Goal: Information Seeking & Learning: Check status

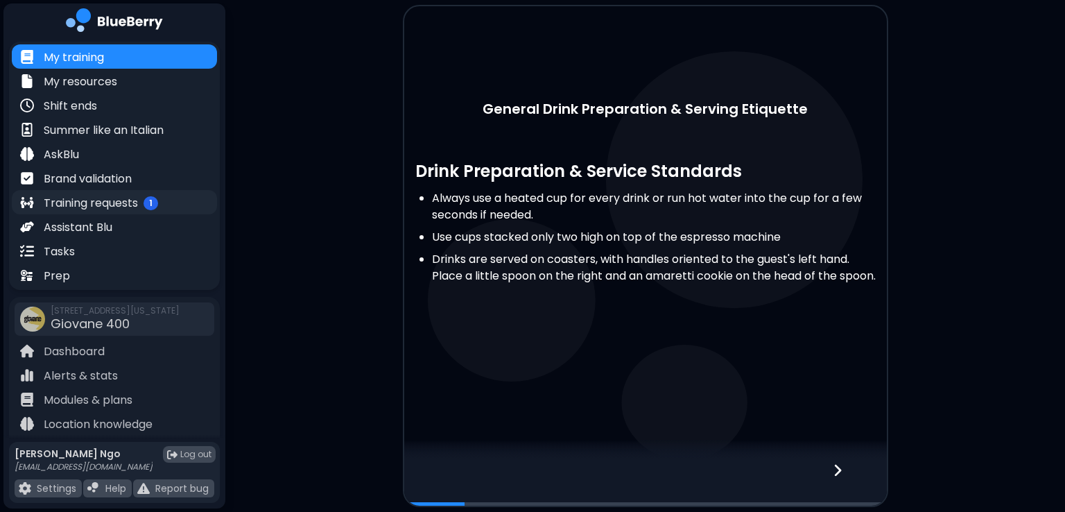
click at [128, 200] on p "Training requests" at bounding box center [91, 203] width 94 height 17
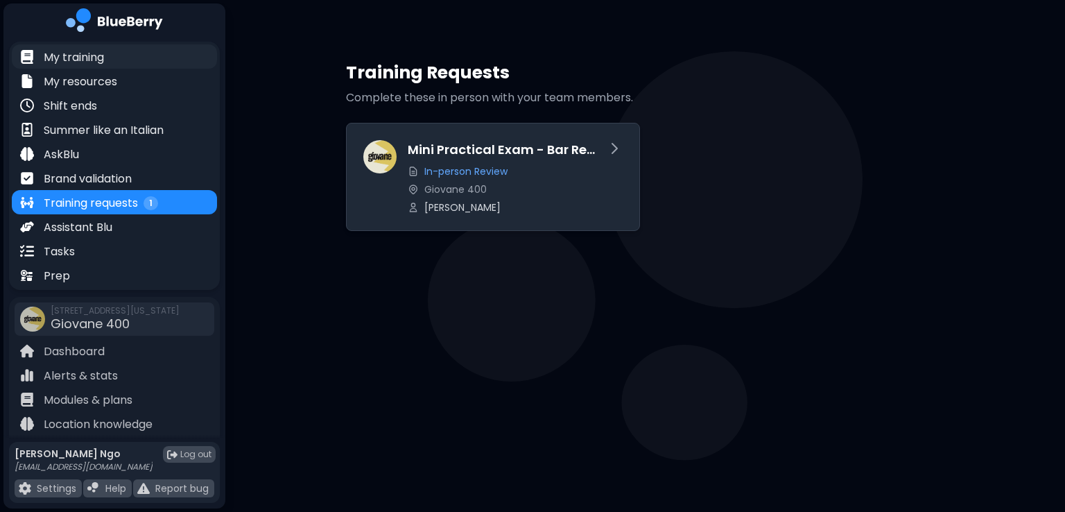
click at [122, 62] on div "My training" at bounding box center [114, 56] width 205 height 24
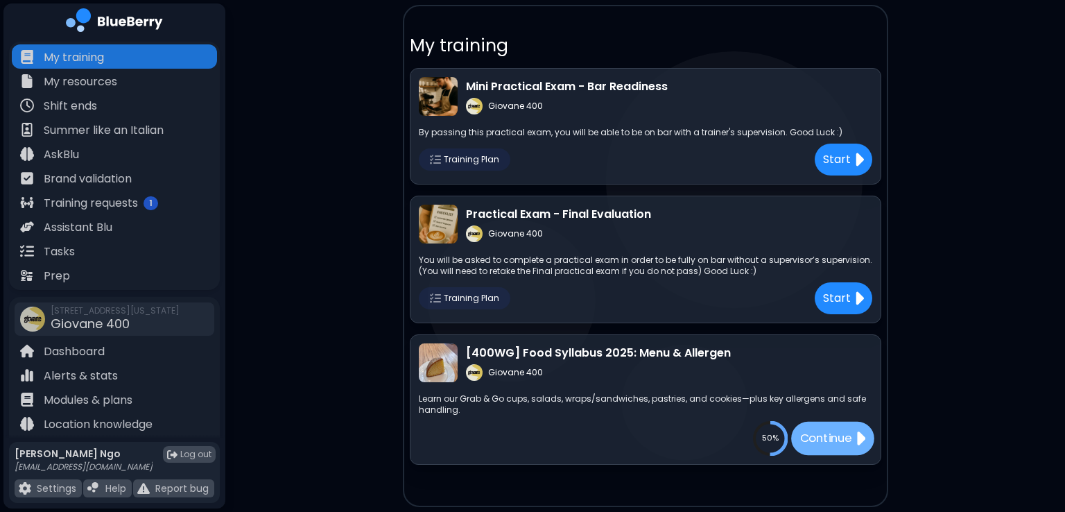
click at [847, 439] on p "Continue" at bounding box center [826, 438] width 52 height 17
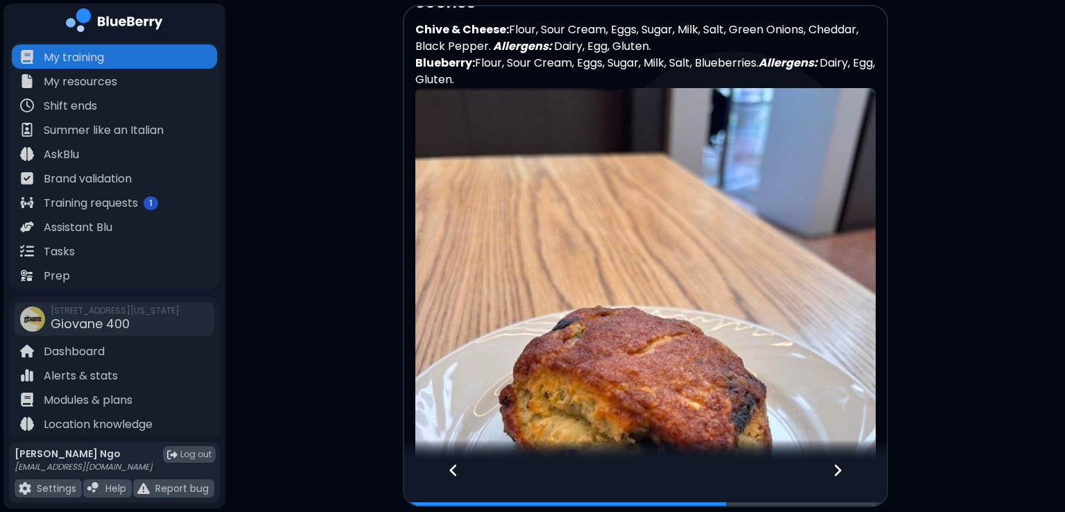
scroll to position [2874, 0]
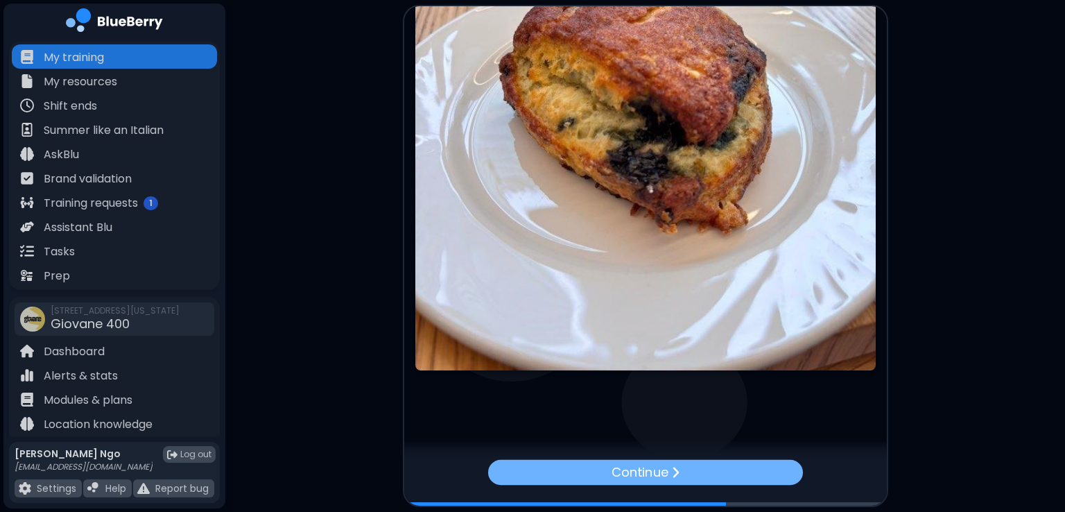
click at [730, 462] on div "Continue" at bounding box center [645, 471] width 315 height 25
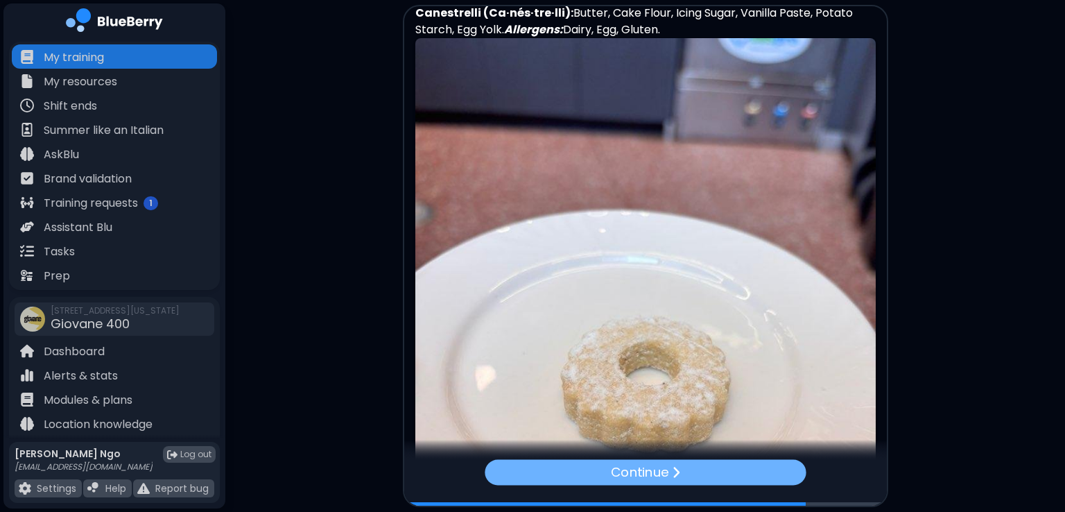
scroll to position [4975, 0]
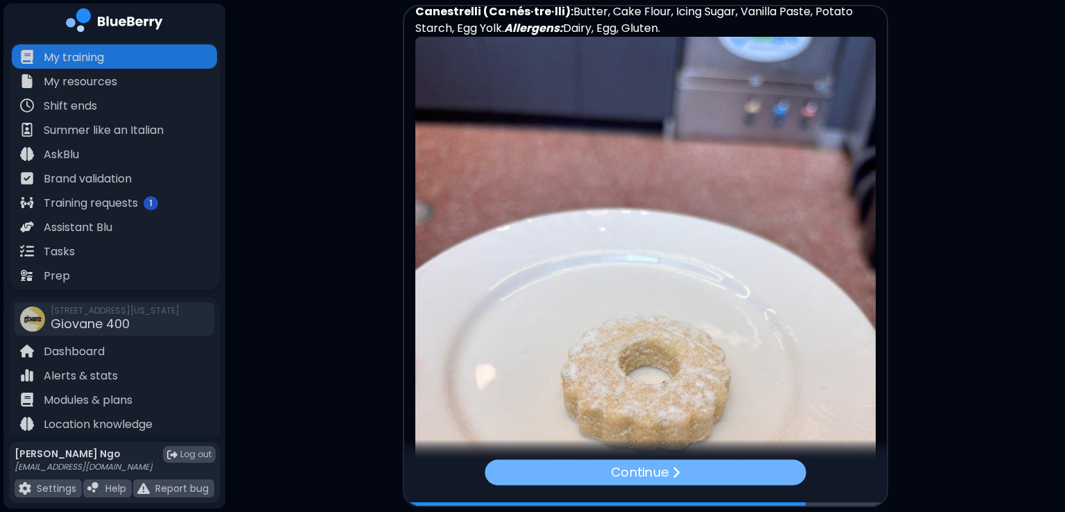
click at [685, 470] on div "Continue" at bounding box center [645, 472] width 321 height 26
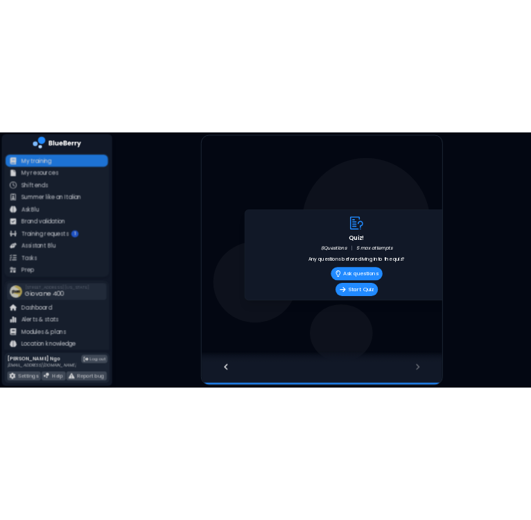
scroll to position [0, 0]
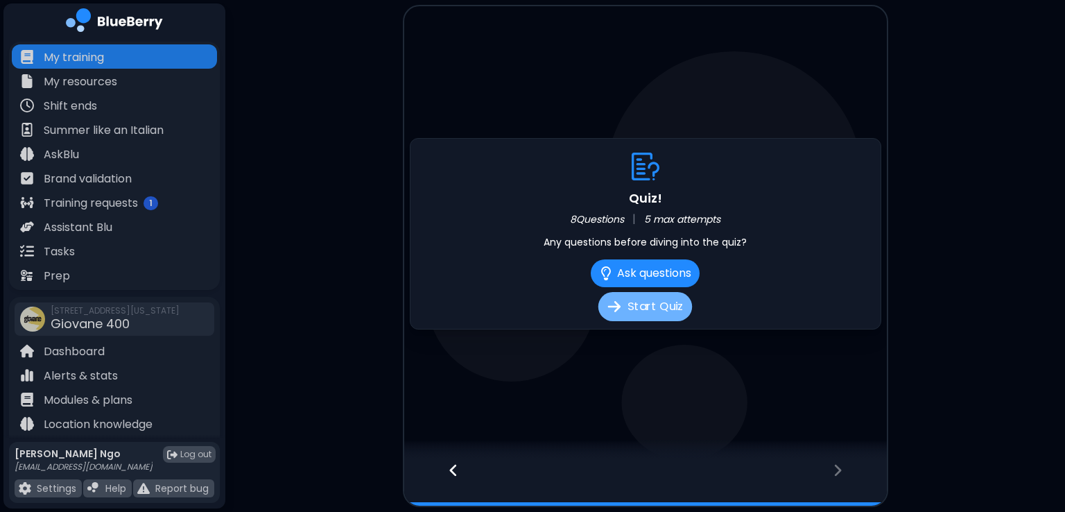
click at [662, 311] on button "Start Quiz" at bounding box center [645, 306] width 94 height 29
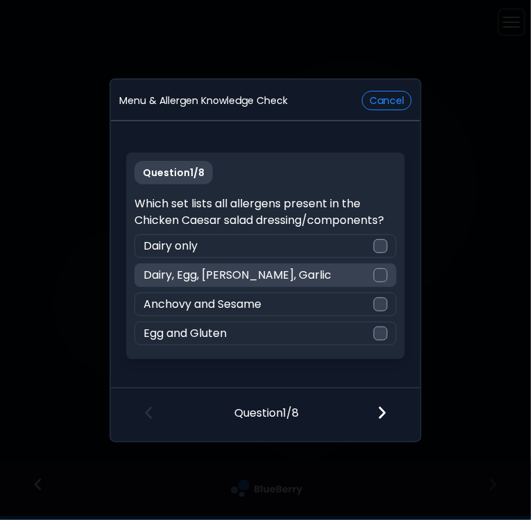
click at [184, 279] on p "Dairy, Egg, [PERSON_NAME], Garlic" at bounding box center [238, 275] width 188 height 17
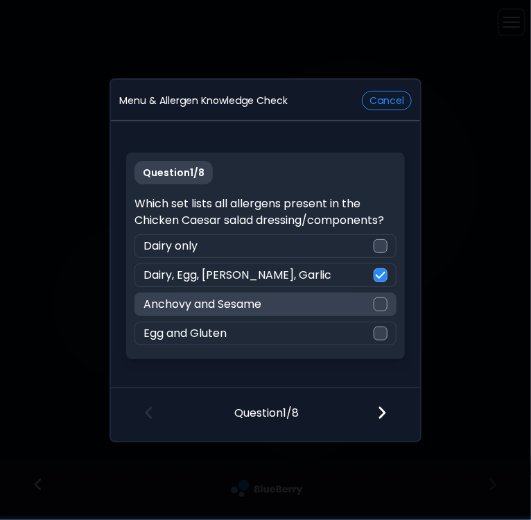
drag, startPoint x: 344, startPoint y: 287, endPoint x: 352, endPoint y: 299, distance: 14.4
click at [352, 299] on div "Question 1 / 8 Which set lists all allergens present in the Chicken Caesar sala…" at bounding box center [265, 256] width 278 height 207
click at [352, 299] on div "Anchovy and Sesame" at bounding box center [265, 305] width 261 height 24
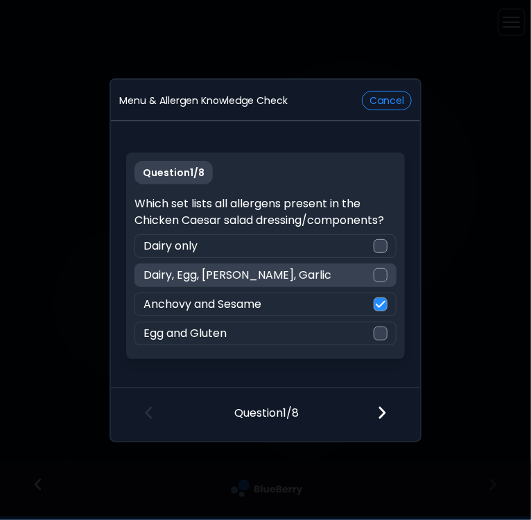
click at [380, 278] on div at bounding box center [381, 275] width 14 height 14
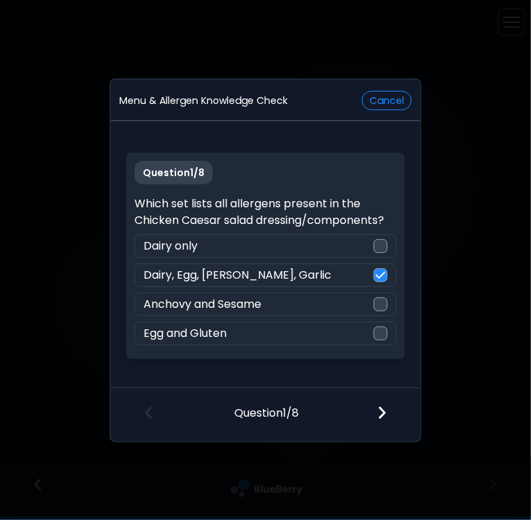
click at [387, 414] on img at bounding box center [382, 412] width 10 height 15
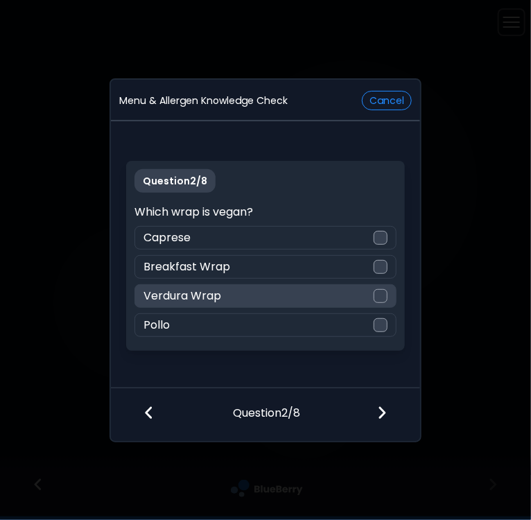
click at [377, 296] on div at bounding box center [381, 296] width 14 height 14
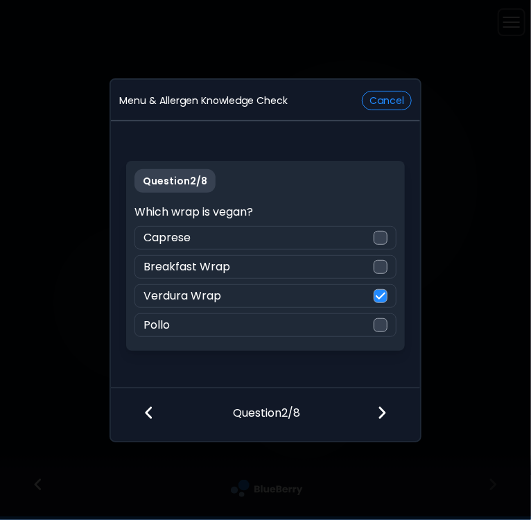
click at [374, 417] on div at bounding box center [385, 413] width 71 height 51
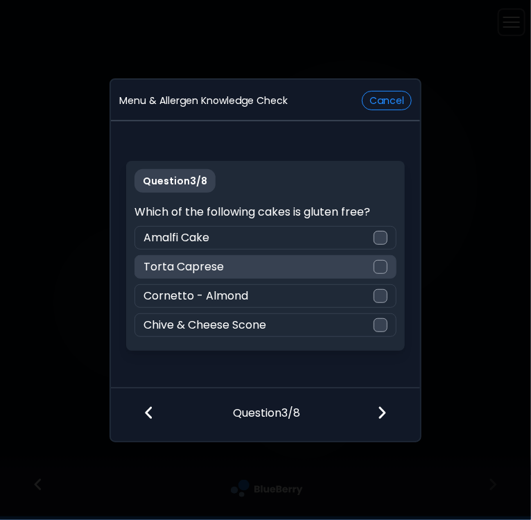
click at [386, 270] on div at bounding box center [381, 267] width 14 height 14
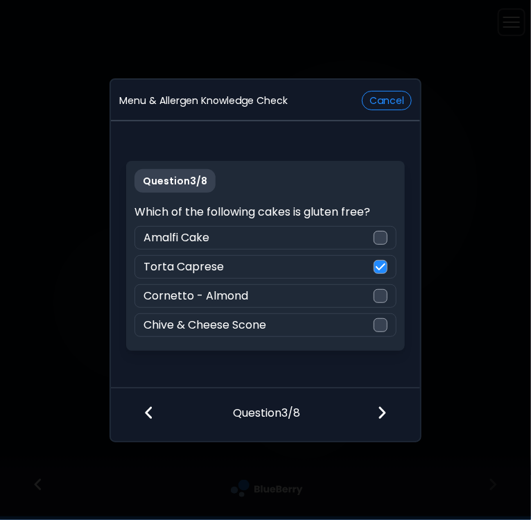
click at [382, 422] on div at bounding box center [385, 413] width 71 height 51
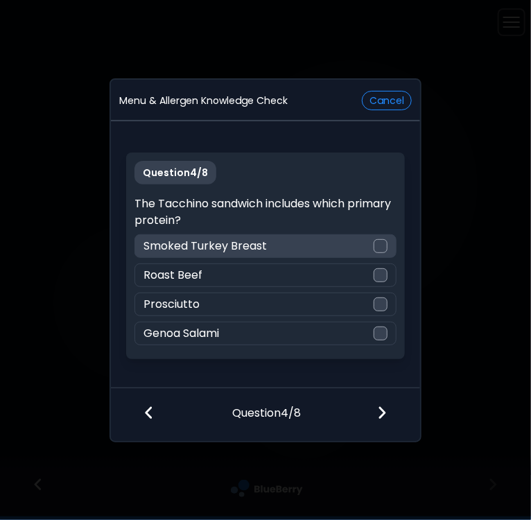
click at [372, 250] on div "Smoked Turkey Breast" at bounding box center [265, 246] width 261 height 24
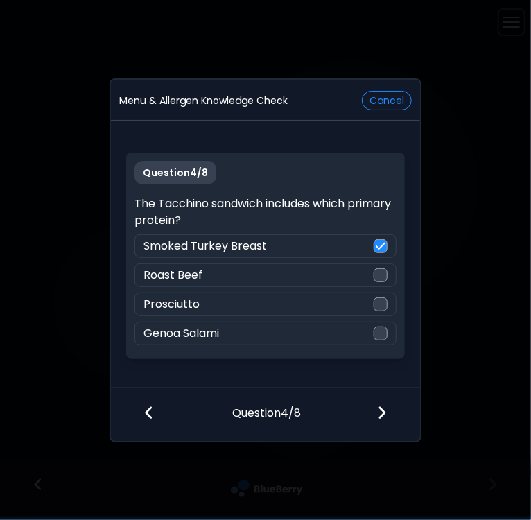
click at [392, 422] on div at bounding box center [385, 413] width 71 height 51
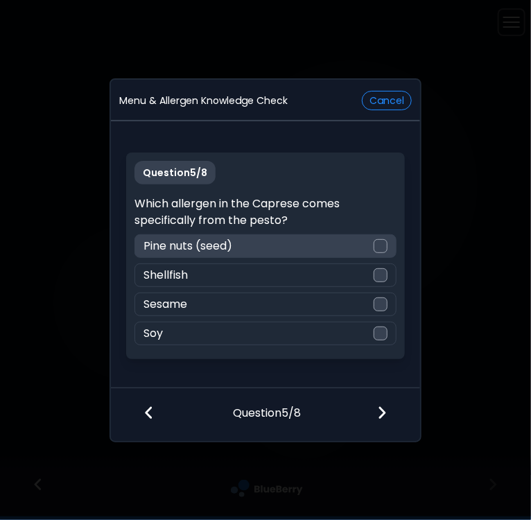
click at [383, 245] on div at bounding box center [381, 246] width 14 height 14
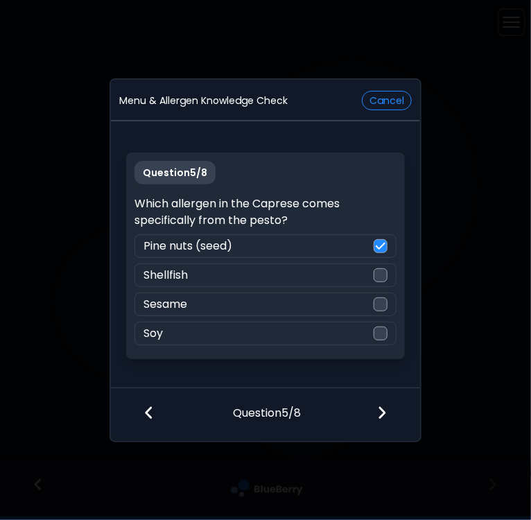
click at [386, 417] on img at bounding box center [382, 412] width 10 height 15
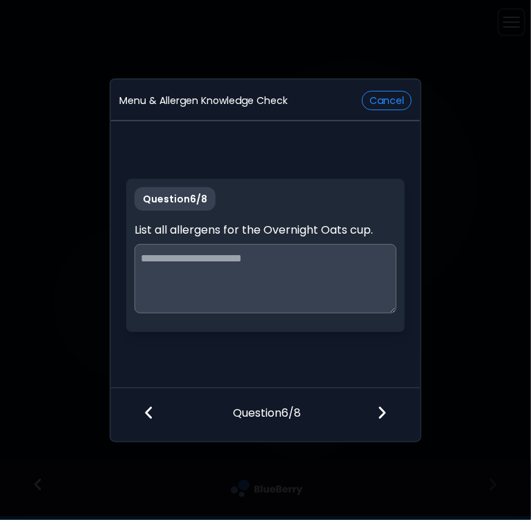
click at [161, 267] on textarea at bounding box center [265, 278] width 261 height 69
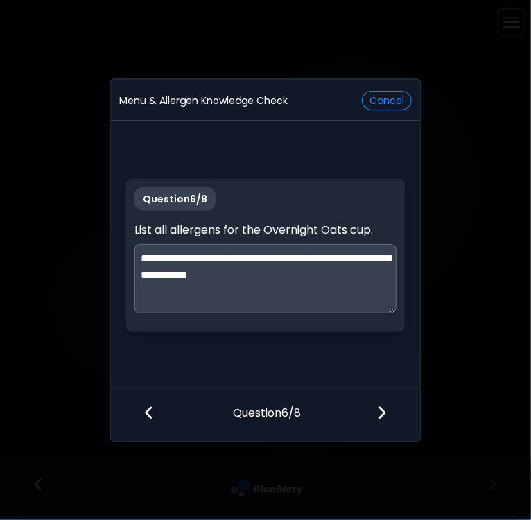
type textarea "**********"
drag, startPoint x: 263, startPoint y: 278, endPoint x: 125, endPoint y: 261, distance: 139.0
click at [125, 261] on div "**********" at bounding box center [265, 256] width 309 height 264
type textarea "**********"
click at [373, 411] on div at bounding box center [385, 413] width 71 height 51
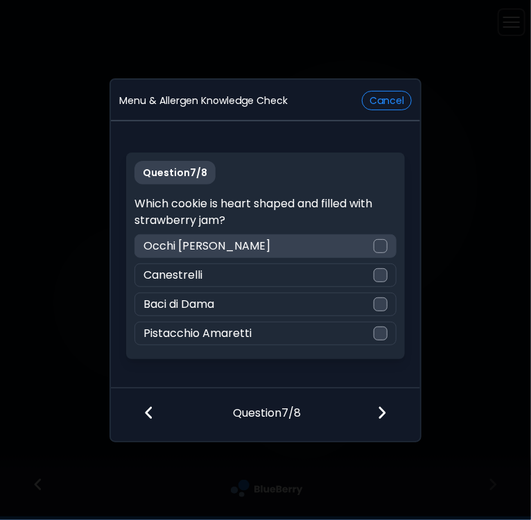
click at [378, 249] on div at bounding box center [381, 246] width 14 height 14
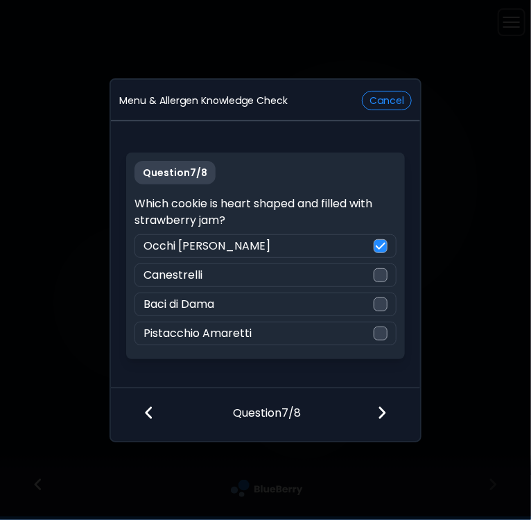
click at [385, 420] on img at bounding box center [382, 412] width 10 height 15
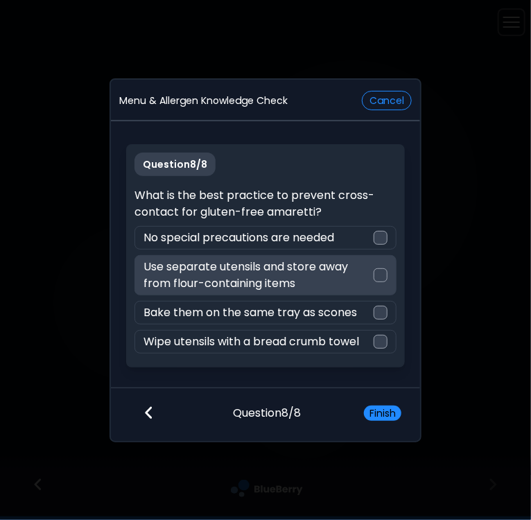
click at [377, 284] on div "Use separate utensils and store away from flour-containing items" at bounding box center [265, 275] width 261 height 40
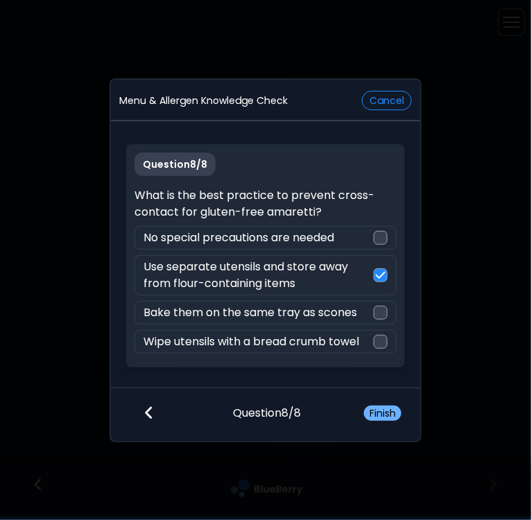
click at [386, 417] on button "Finish" at bounding box center [382, 413] width 37 height 15
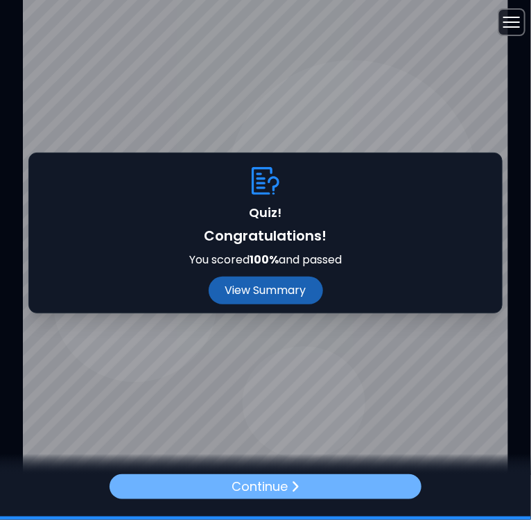
click at [309, 492] on div "Continue" at bounding box center [266, 486] width 312 height 25
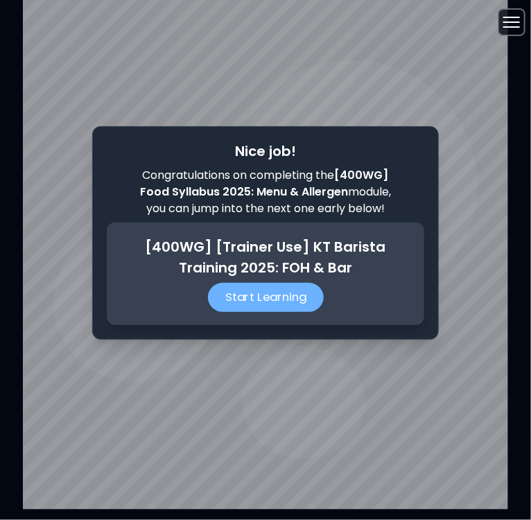
click at [296, 300] on p "Start Learning" at bounding box center [266, 297] width 116 height 29
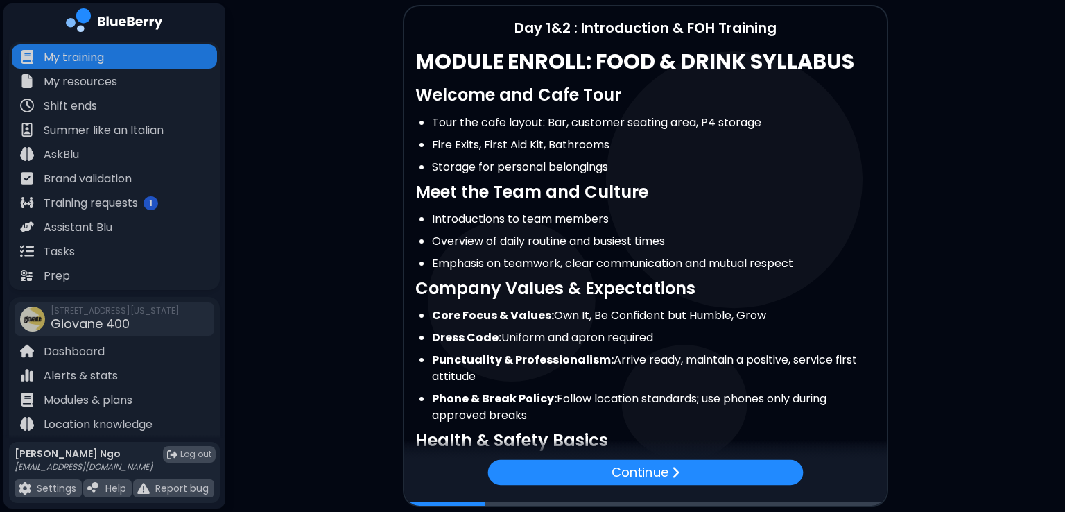
scroll to position [362, 0]
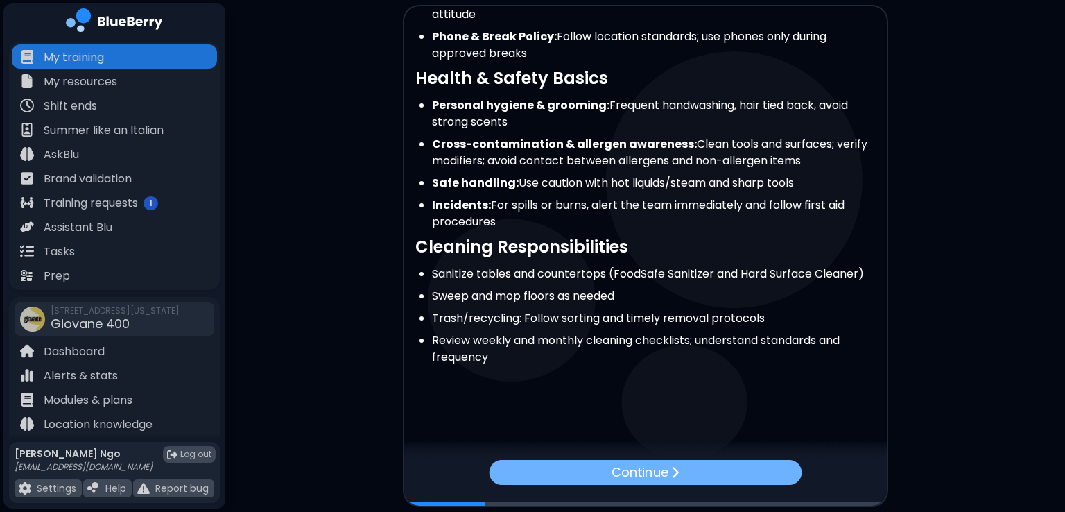
click at [638, 467] on p "Continue" at bounding box center [640, 472] width 56 height 19
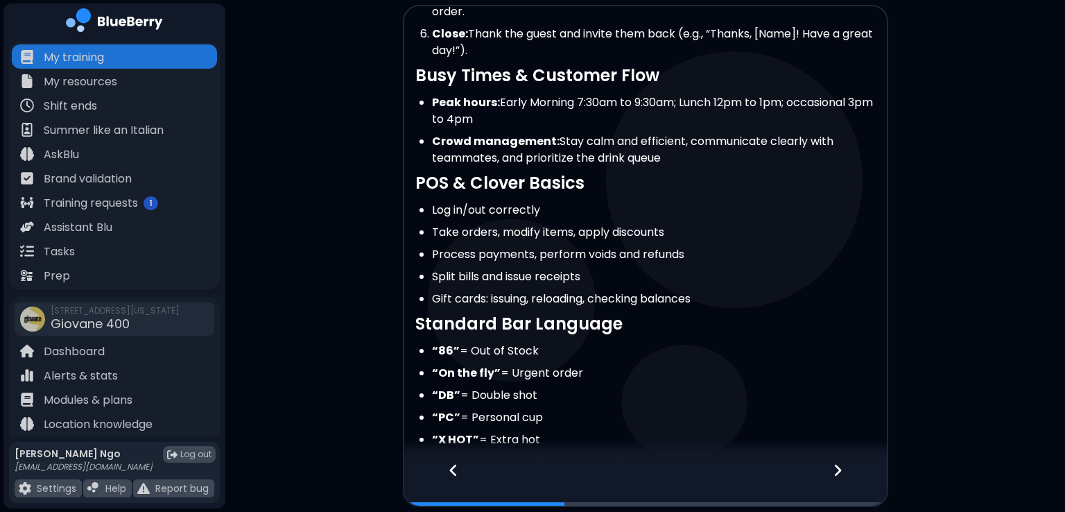
scroll to position [216, 0]
drag, startPoint x: 599, startPoint y: 363, endPoint x: 594, endPoint y: 377, distance: 14.7
click at [594, 377] on ul "“86” = Out of Stock “On the fly” = Urgent order “DB” = Double shot “PC” = Perso…" at bounding box center [645, 395] width 460 height 105
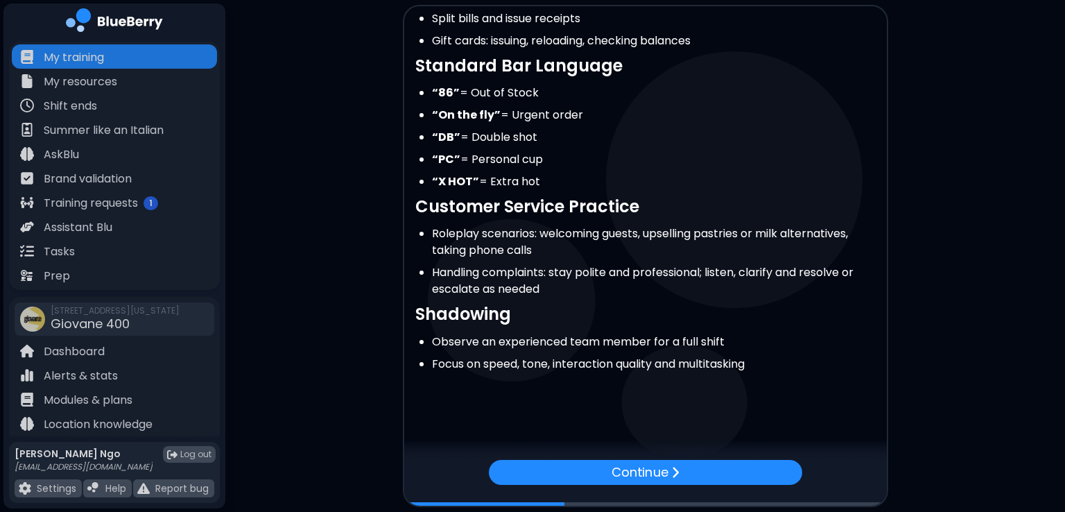
scroll to position [475, 0]
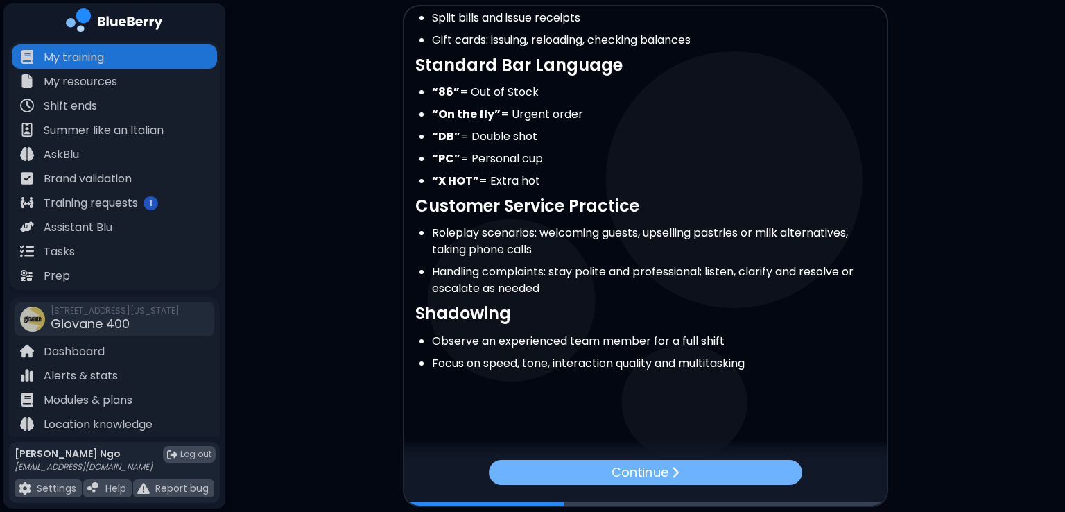
click at [621, 469] on p "Continue" at bounding box center [640, 472] width 56 height 19
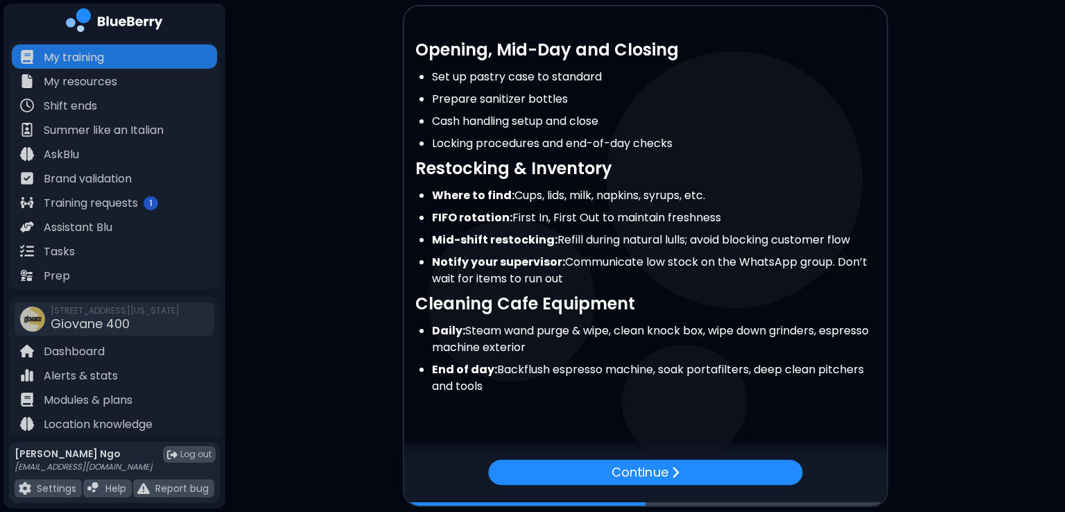
scroll to position [61, 0]
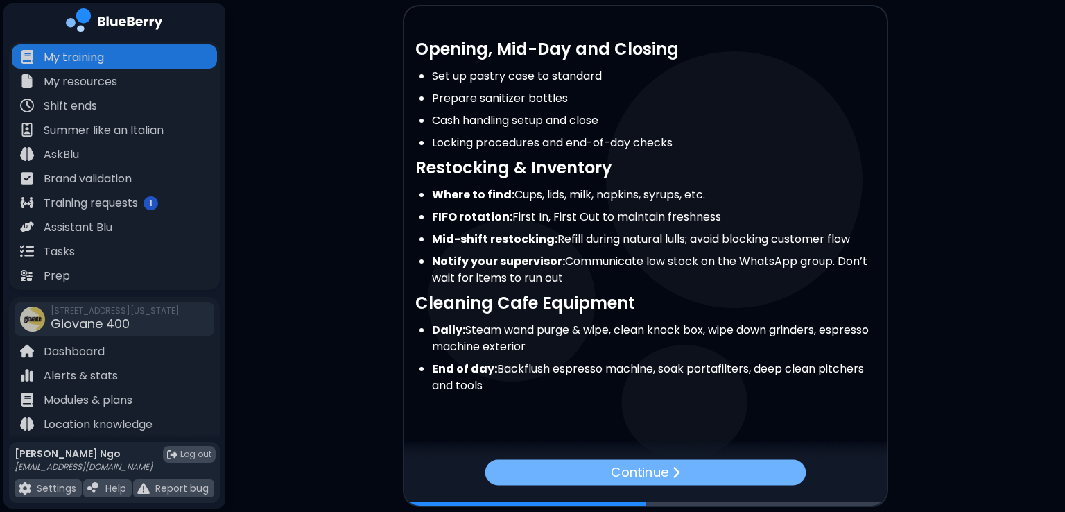
click at [632, 474] on p "Continue" at bounding box center [640, 472] width 58 height 20
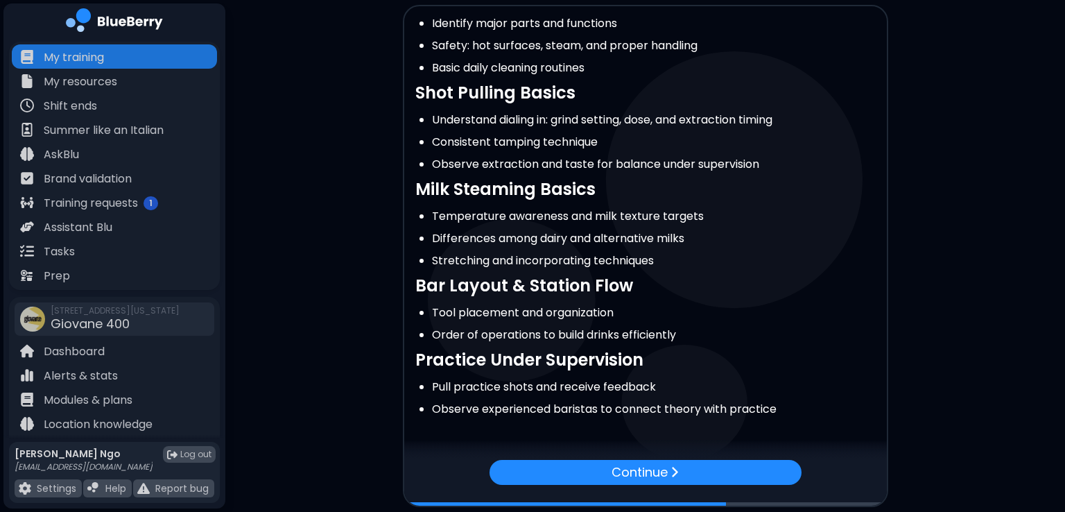
scroll to position [151, 0]
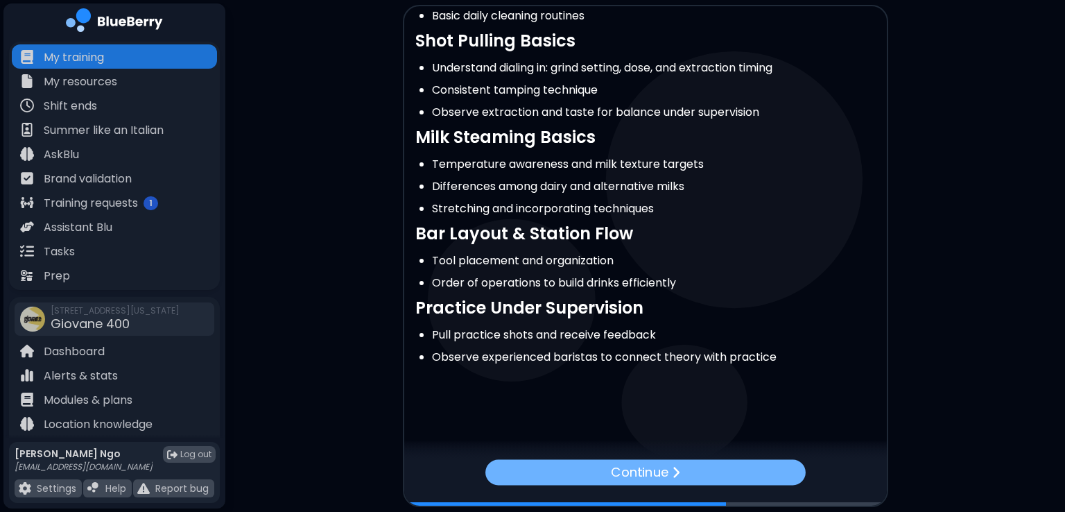
click at [634, 472] on p "Continue" at bounding box center [640, 472] width 58 height 20
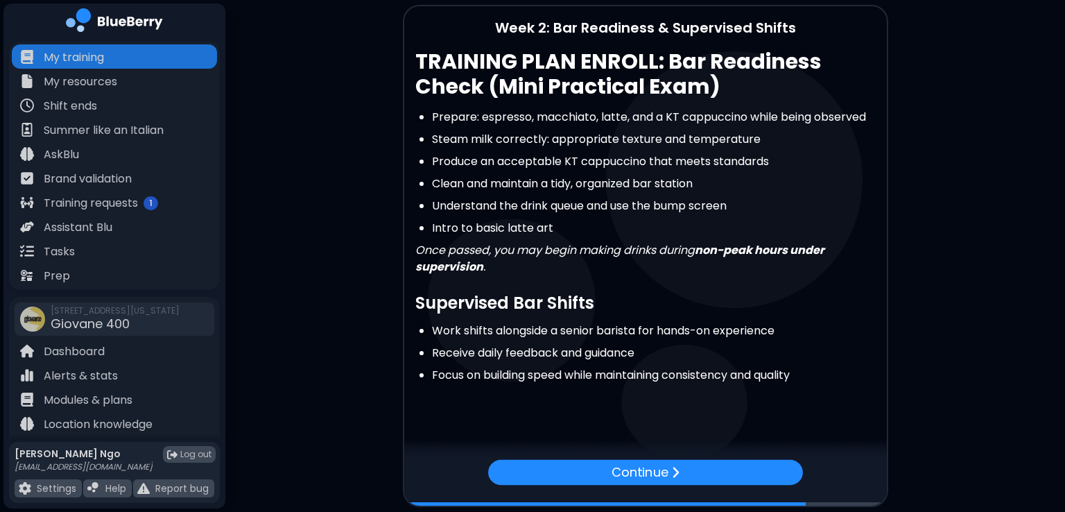
scroll to position [17, 0]
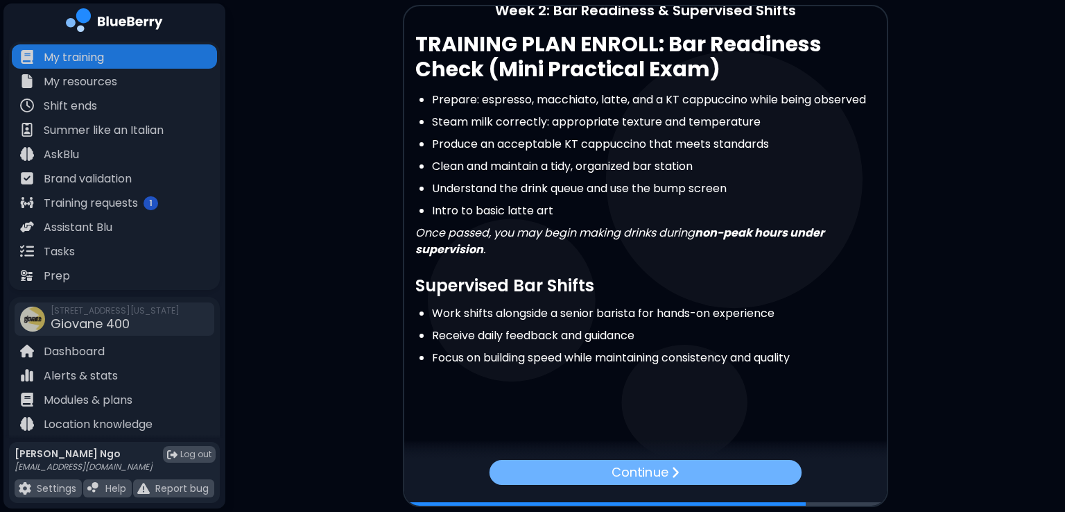
click at [652, 472] on p "Continue" at bounding box center [640, 472] width 56 height 19
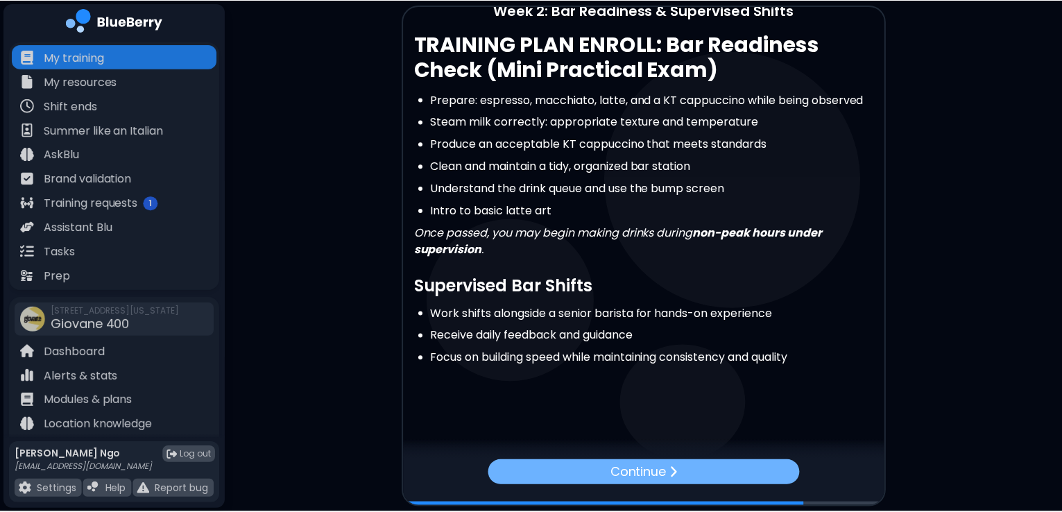
scroll to position [0, 0]
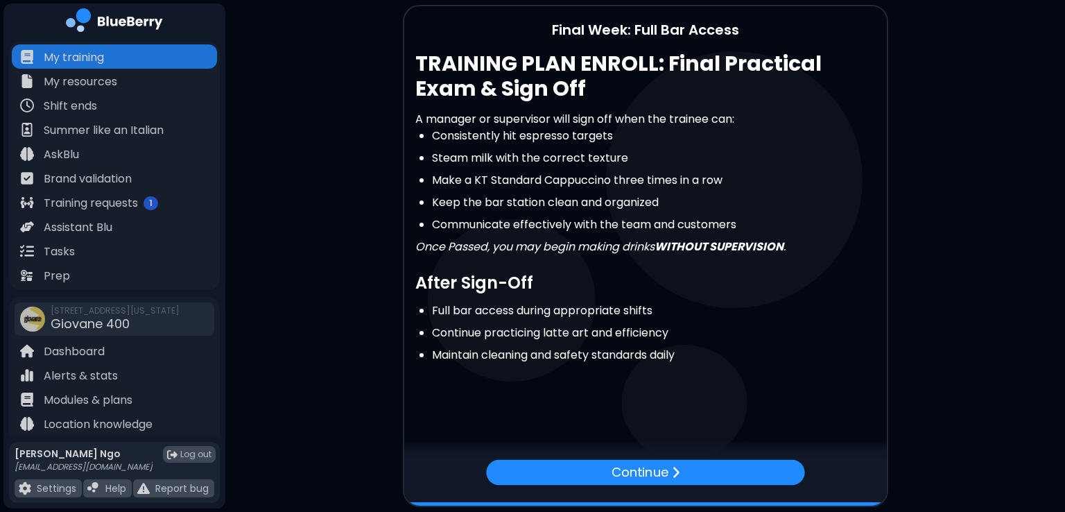
click at [652, 472] on p "Continue" at bounding box center [640, 472] width 58 height 20
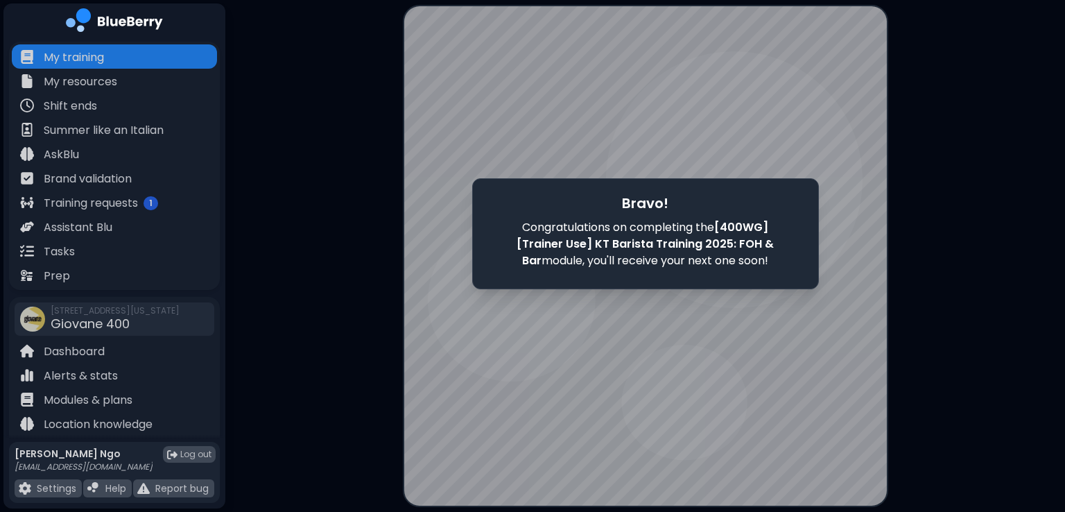
click at [587, 305] on div at bounding box center [645, 255] width 483 height 499
click at [605, 230] on p "Congratulations on completing the [400WG] [Trainer Use] KT Barista Training 202…" at bounding box center [645, 244] width 266 height 50
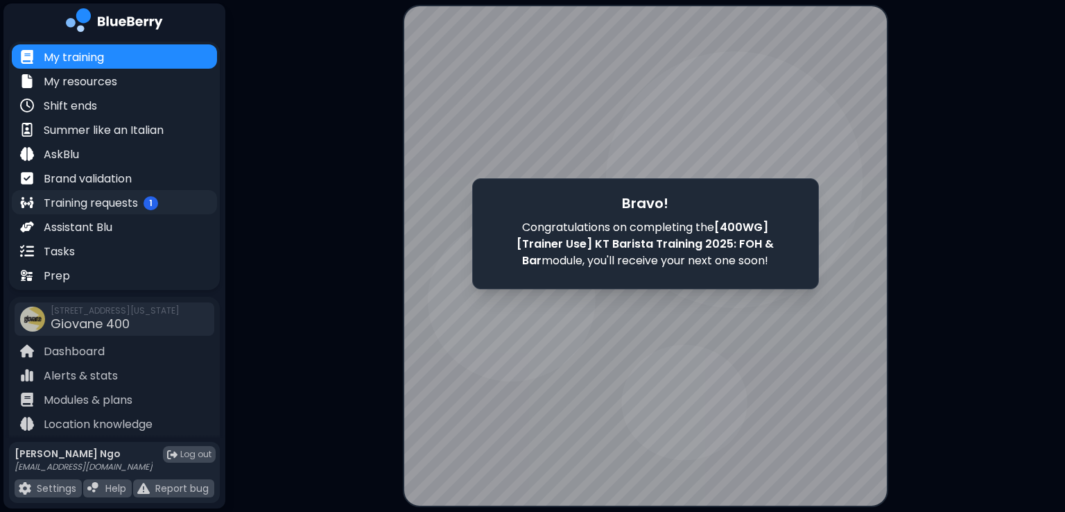
click at [101, 202] on p "Training requests" at bounding box center [91, 203] width 94 height 17
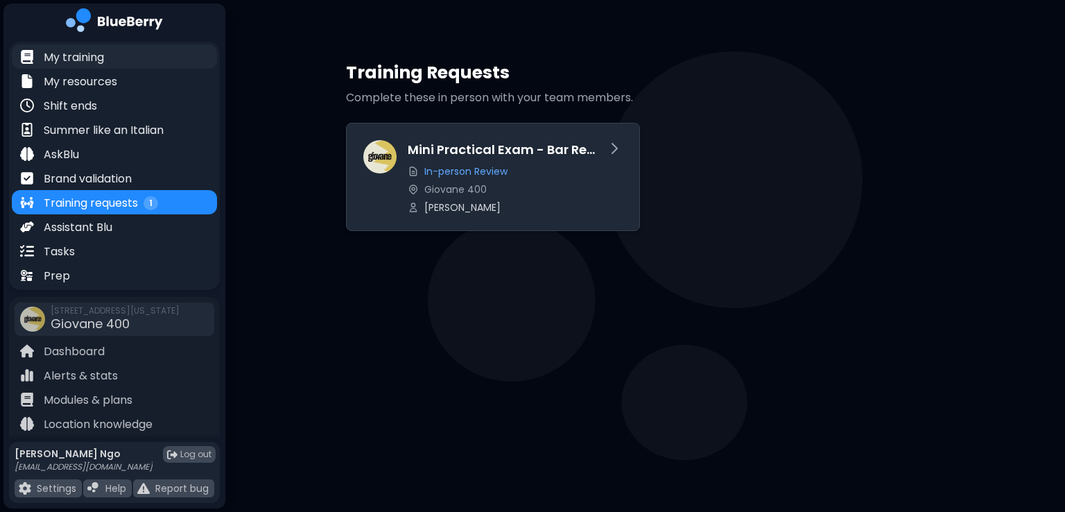
click at [100, 53] on p "My training" at bounding box center [74, 57] width 60 height 17
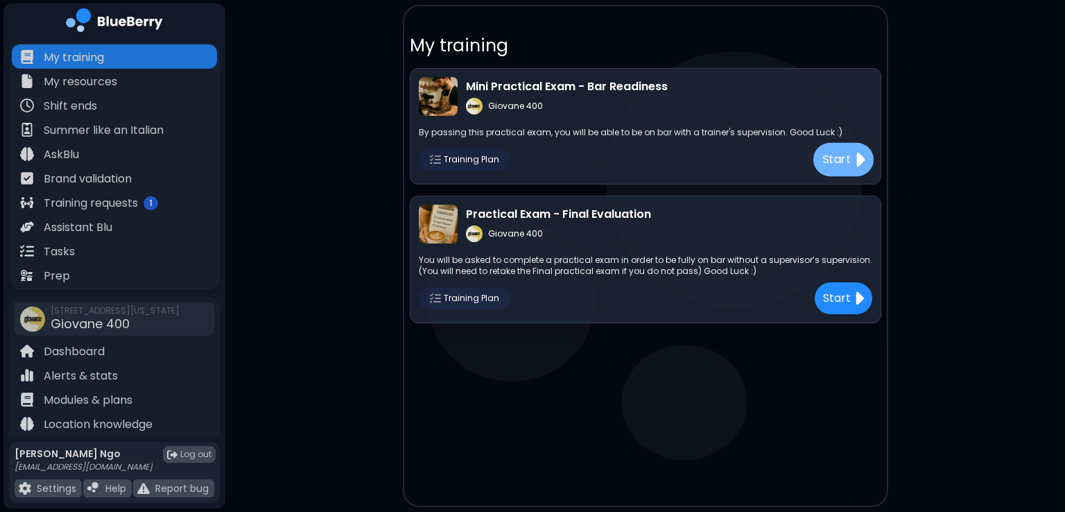
click at [848, 157] on p "Start" at bounding box center [836, 159] width 29 height 17
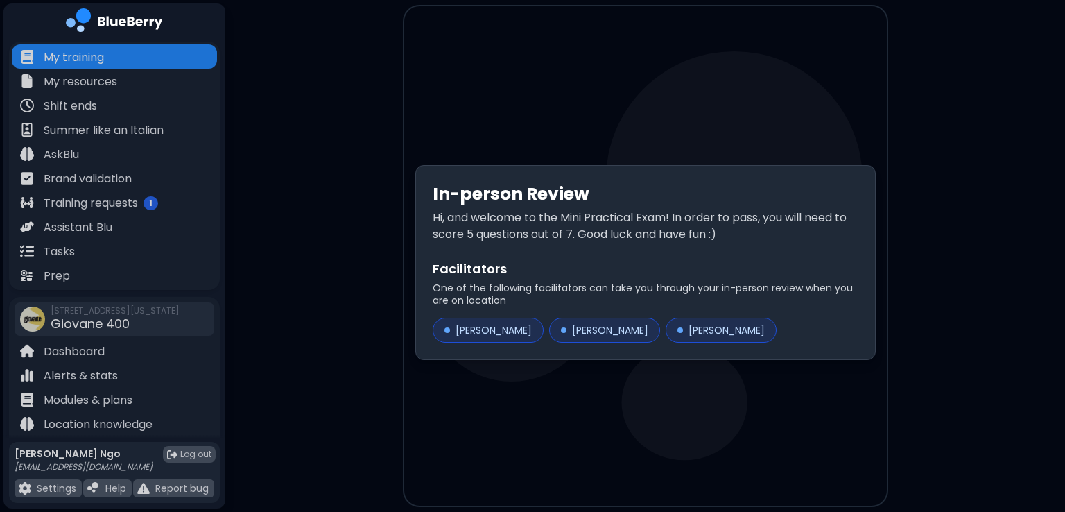
click at [677, 307] on div "Facilitators One of the following facilitators can take you through your in-per…" at bounding box center [646, 300] width 426 height 83
click at [687, 44] on div "In-person Review Hi, and welcome to the Mini Practical Exam! In order to pass, …" at bounding box center [645, 262] width 483 height 512
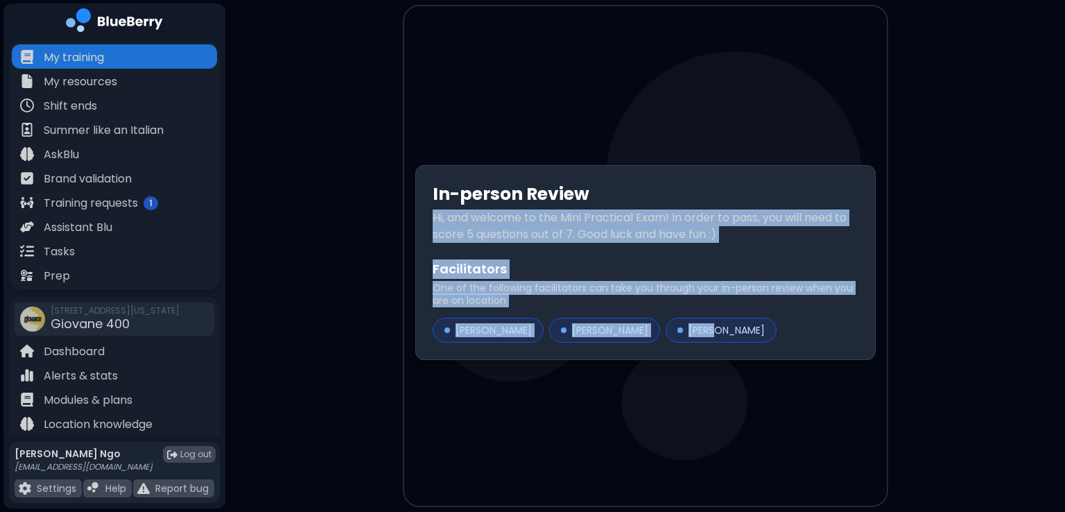
drag, startPoint x: 687, startPoint y: 44, endPoint x: 660, endPoint y: 342, distance: 299.4
click at [660, 342] on div "In-person Review Hi, and welcome to the Mini Practical Exam! In order to pass, …" at bounding box center [645, 262] width 483 height 512
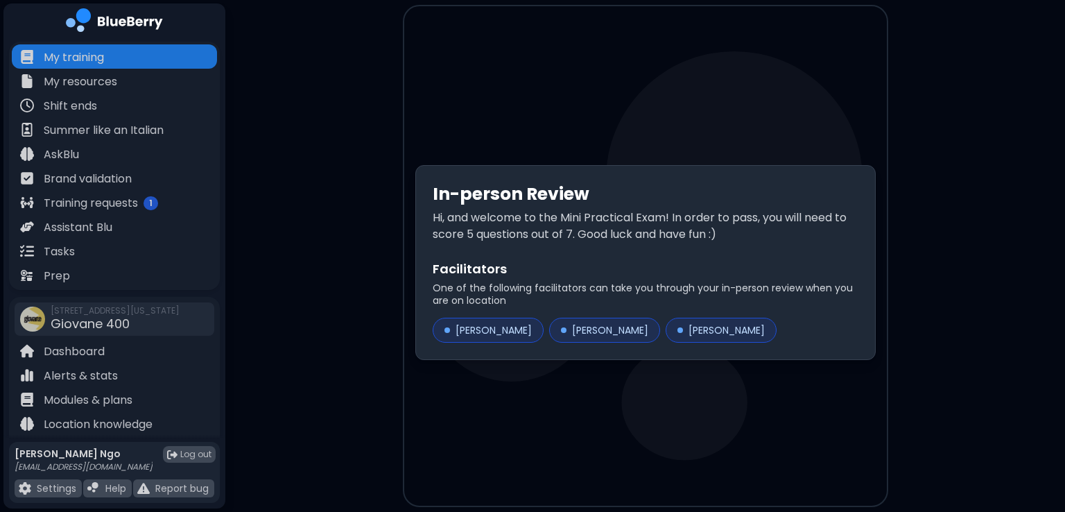
click at [689, 420] on div "In-person Review Hi, and welcome to the Mini Practical Exam! In order to pass, …" at bounding box center [645, 262] width 483 height 512
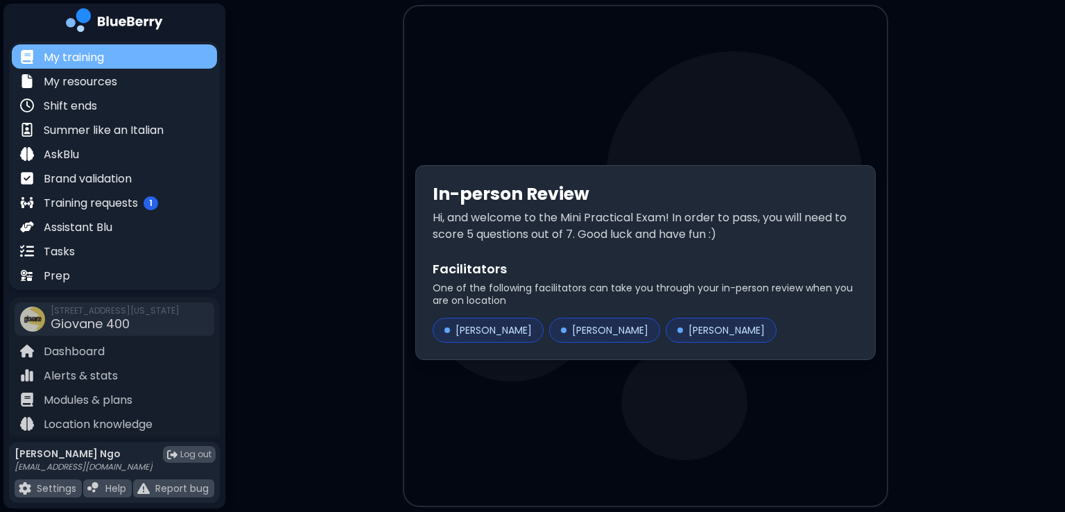
click at [155, 63] on div "My training" at bounding box center [114, 56] width 205 height 24
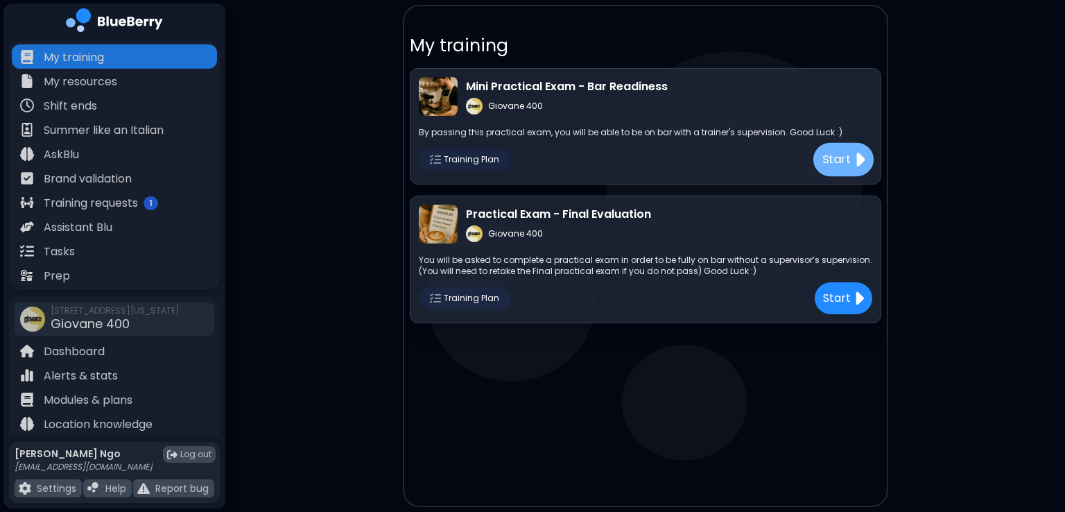
click at [841, 164] on p "Start" at bounding box center [836, 159] width 29 height 17
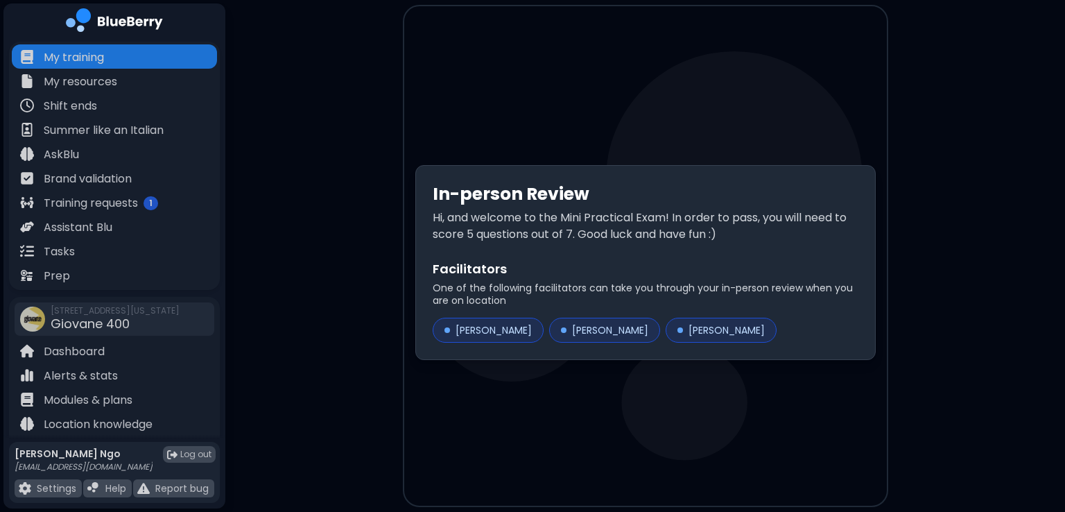
click at [682, 331] on div "[PERSON_NAME]" at bounding box center [721, 330] width 111 height 25
click at [681, 330] on div "[PERSON_NAME]" at bounding box center [721, 330] width 111 height 25
drag, startPoint x: 696, startPoint y: 430, endPoint x: 1062, endPoint y: 362, distance: 373.1
click at [1062, 362] on main "In-person Review Hi, and welcome to the Mini Practical Exam! In order to pass, …" at bounding box center [532, 256] width 1065 height 512
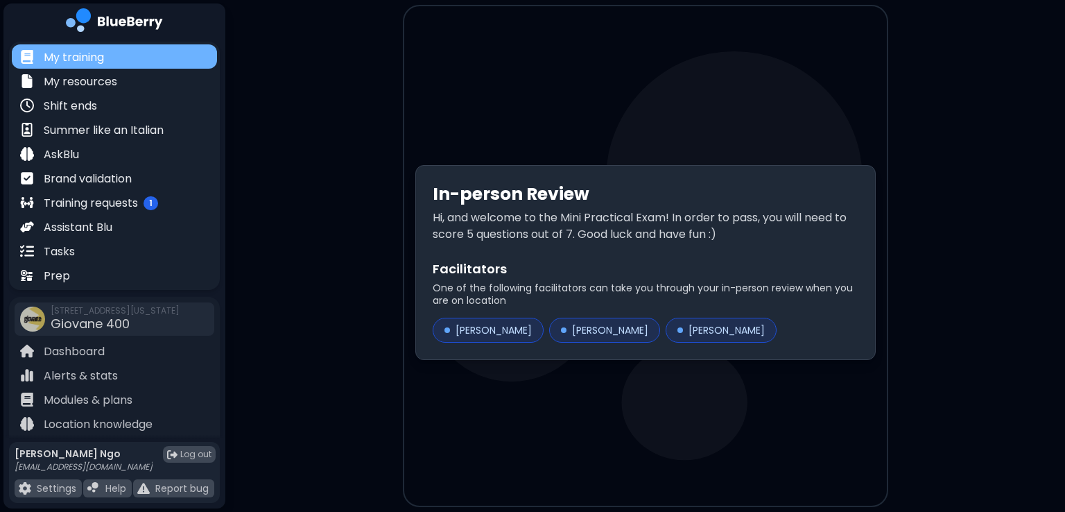
click at [135, 58] on div "My training" at bounding box center [114, 56] width 205 height 24
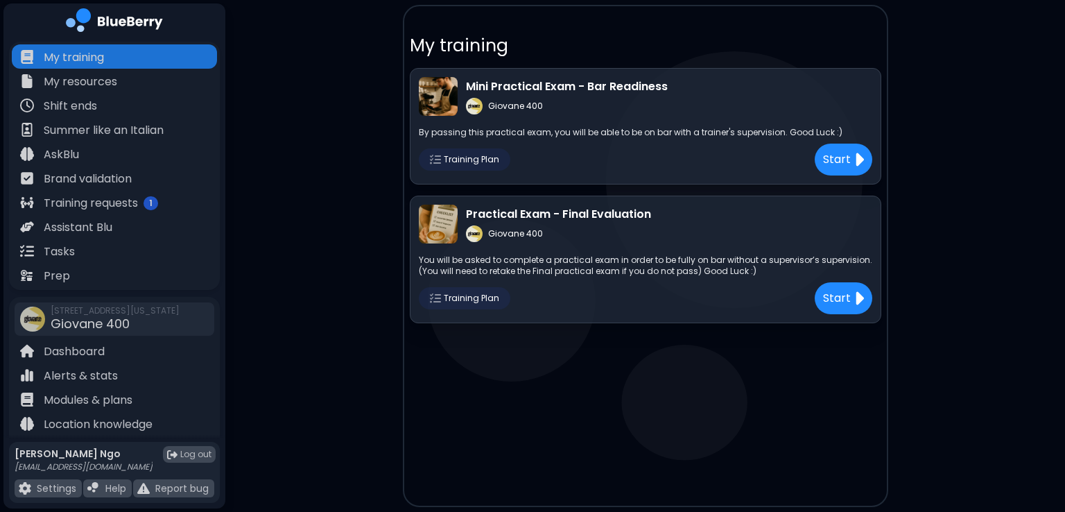
drag, startPoint x: 861, startPoint y: 295, endPoint x: 593, endPoint y: 248, distance: 272.5
click at [593, 248] on div "Practical Exam - Final Evaluation Giovane 400 You will be asked to complete a p…" at bounding box center [646, 260] width 472 height 128
click at [853, 292] on button "Start" at bounding box center [843, 298] width 60 height 33
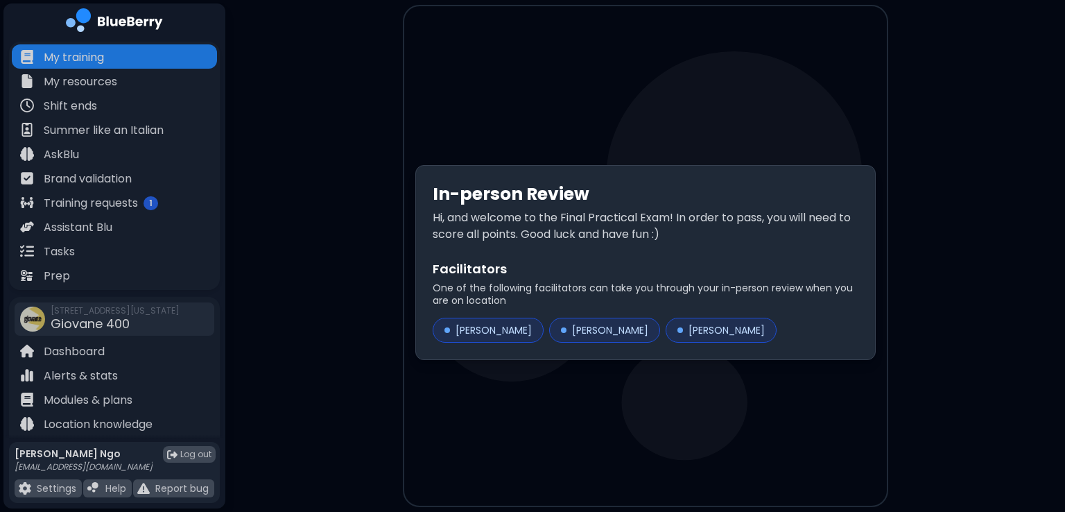
click at [764, 297] on p "One of the following facilitators can take you through your in-person review wh…" at bounding box center [646, 294] width 426 height 25
click at [657, 438] on div "In-person Review Hi, and welcome to the Final Practical Exam! In order to pass,…" at bounding box center [645, 262] width 483 height 512
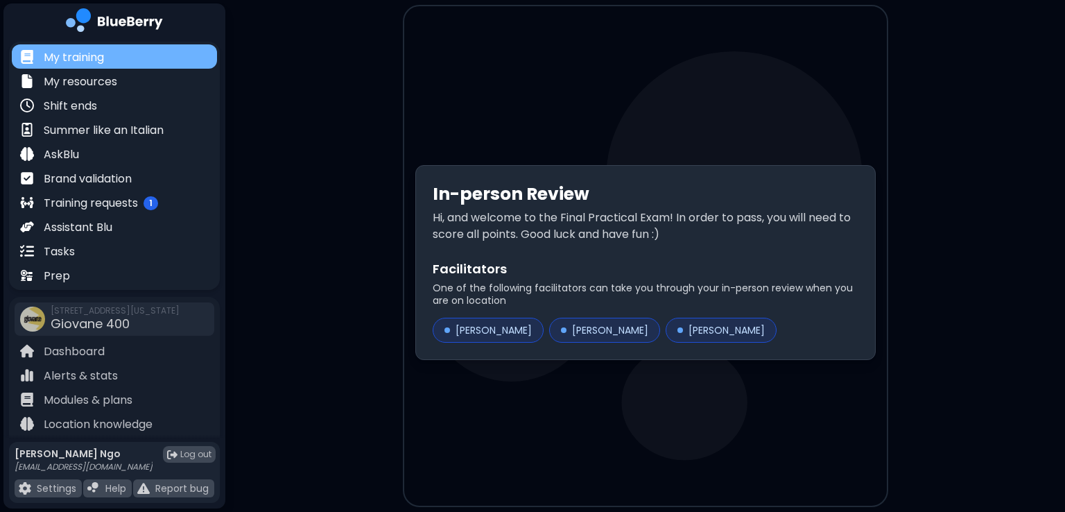
click at [157, 51] on div "My training" at bounding box center [114, 56] width 205 height 24
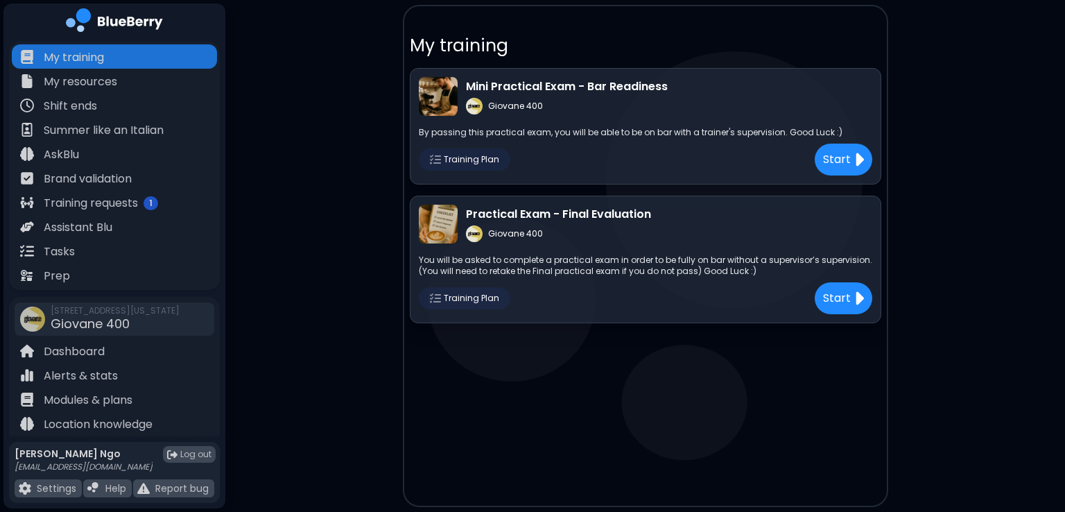
click at [482, 303] on span "Training Plan" at bounding box center [471, 298] width 55 height 11
click at [834, 156] on p "Start" at bounding box center [836, 159] width 29 height 17
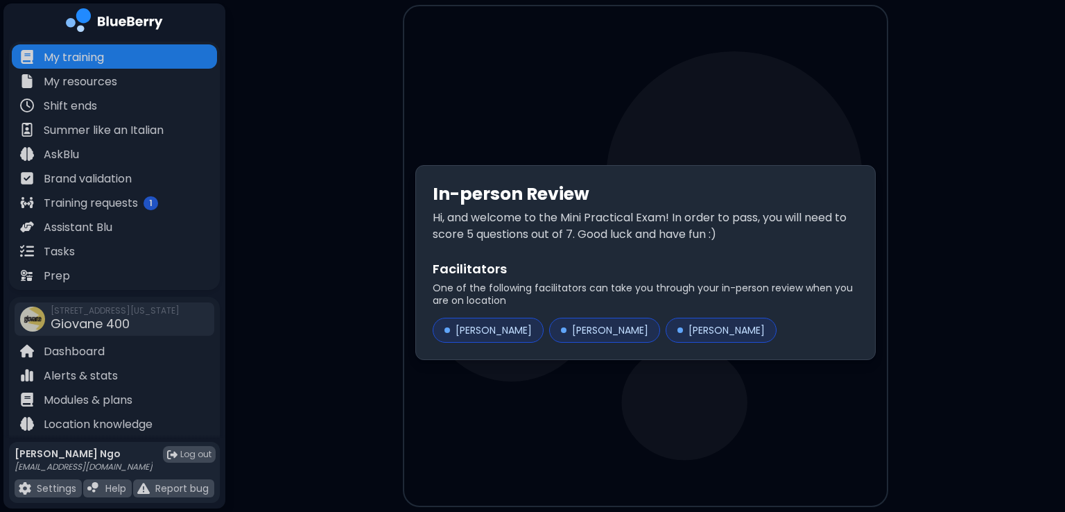
click at [568, 328] on div "[PERSON_NAME]" at bounding box center [604, 330] width 111 height 25
click at [628, 357] on div "In-person Review Hi, and welcome to the Mini Practical Exam! In order to pass, …" at bounding box center [645, 262] width 460 height 195
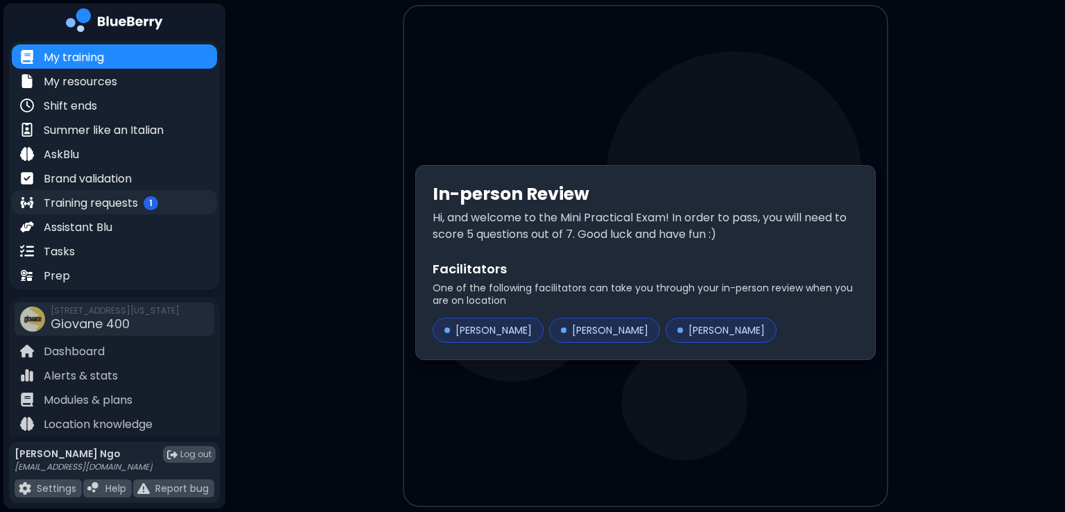
click at [122, 204] on p "Training requests" at bounding box center [91, 203] width 94 height 17
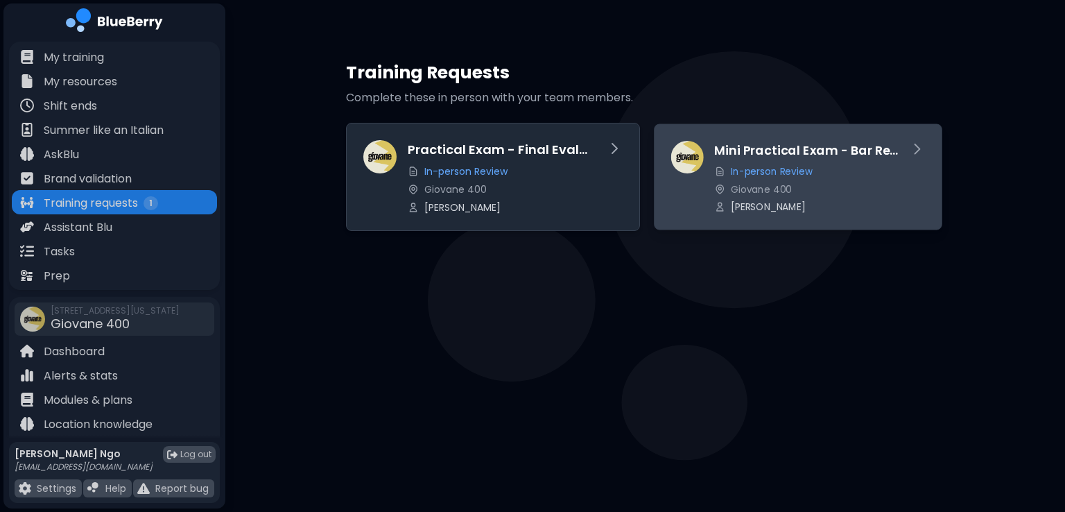
click at [759, 151] on h3 "Mini Practical Exam - Bar Readiness" at bounding box center [806, 150] width 184 height 19
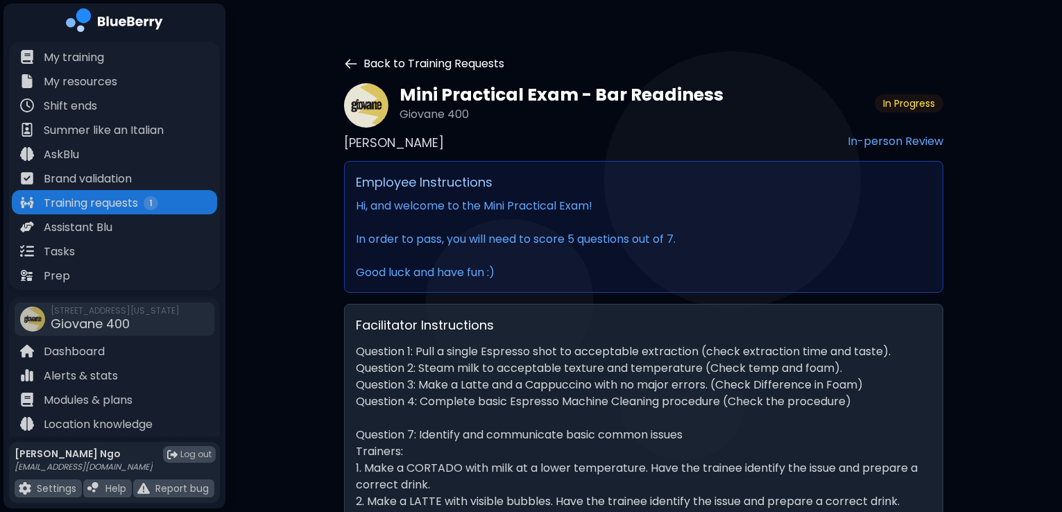
click at [350, 68] on icon at bounding box center [351, 64] width 14 height 14
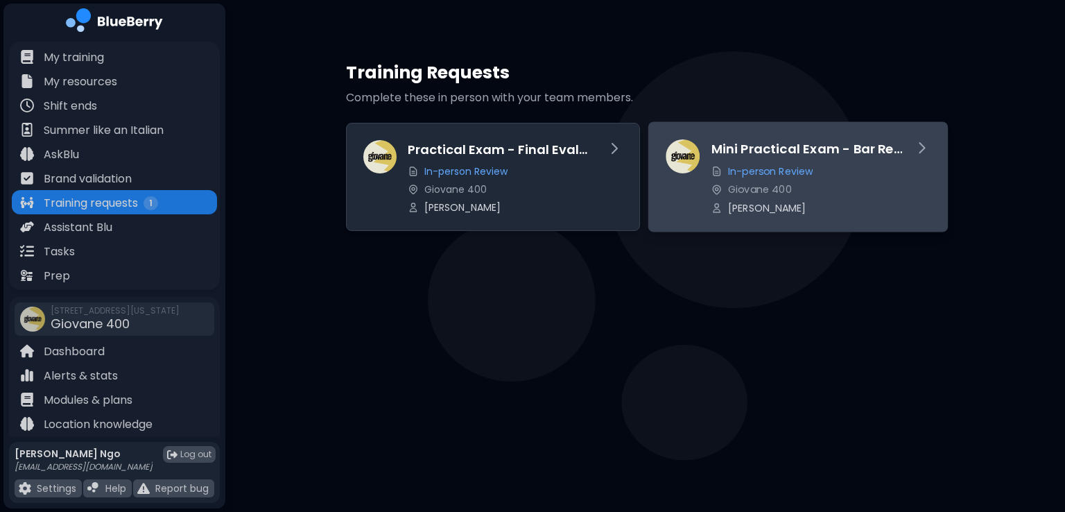
click at [773, 173] on p "In-person Review" at bounding box center [770, 171] width 85 height 12
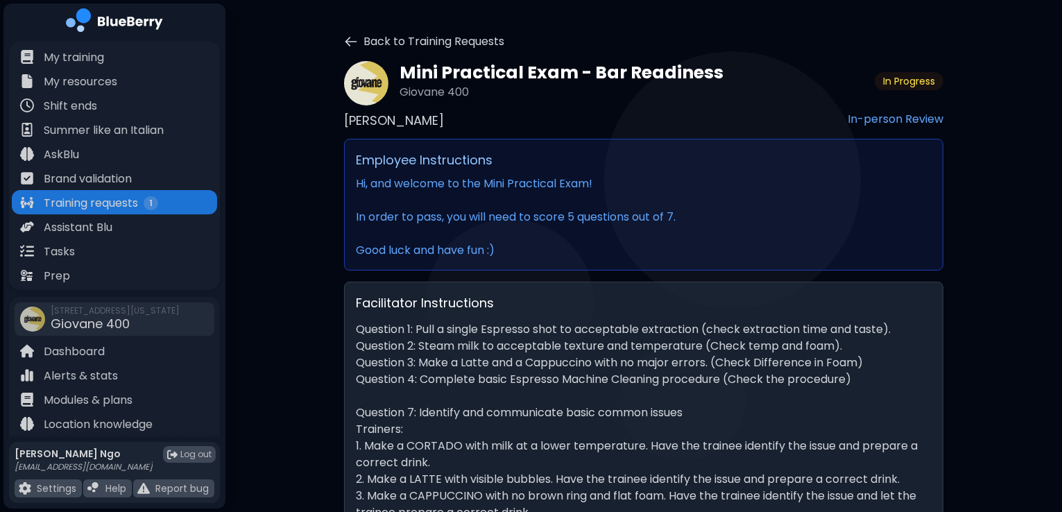
scroll to position [24, 0]
click at [352, 39] on icon at bounding box center [351, 40] width 14 height 14
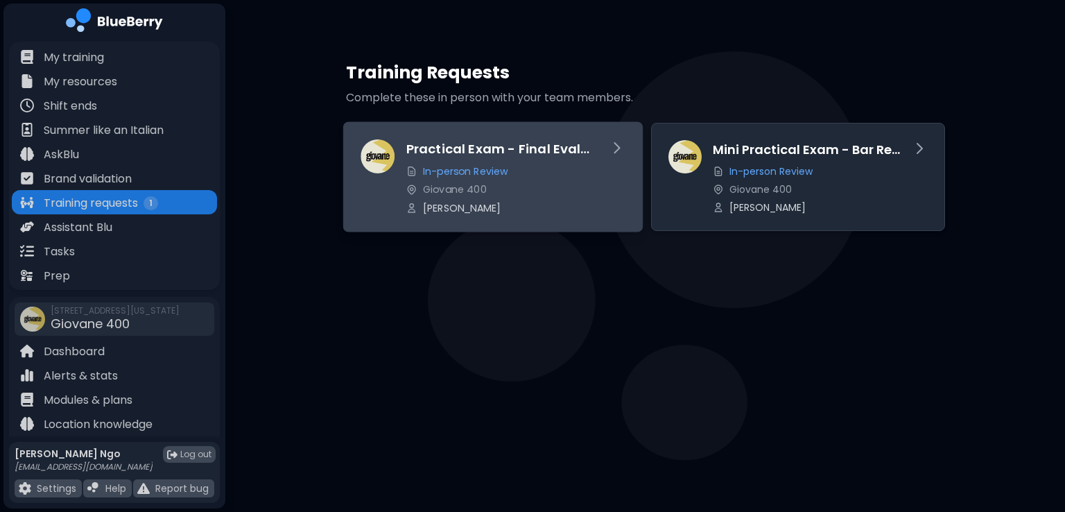
click at [433, 164] on div "Practical Exam - Final Evaluation In-person Review Giovane 400 [PERSON_NAME]" at bounding box center [501, 176] width 191 height 75
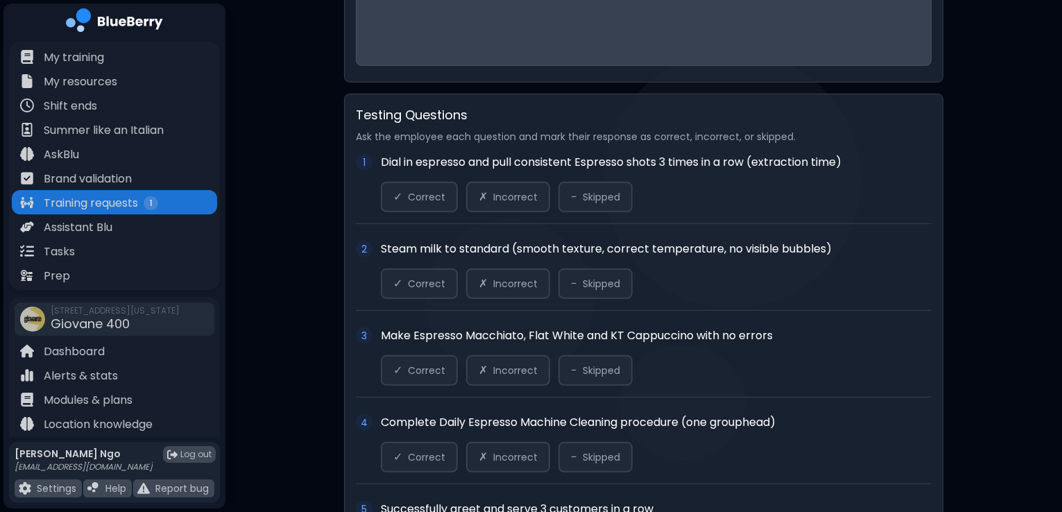
scroll to position [688, 0]
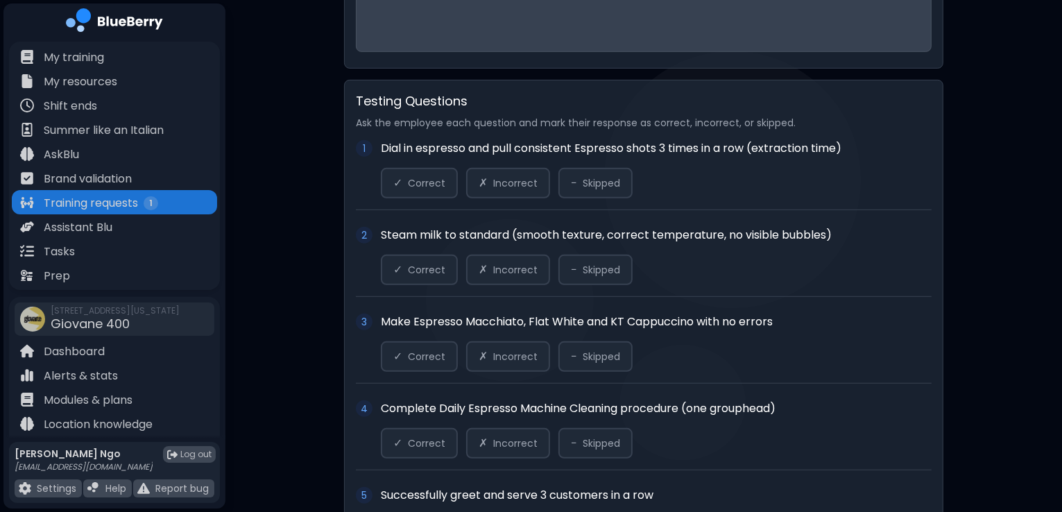
click at [424, 196] on div "1 Dial in espresso and pull consistent Espresso shots 3 times in a row (extract…" at bounding box center [644, 175] width 576 height 70
click at [419, 192] on button "✓ Correct" at bounding box center [419, 183] width 77 height 31
click at [419, 192] on button "✓ Correct" at bounding box center [419, 183] width 81 height 32
click at [416, 270] on span "Correct" at bounding box center [426, 270] width 37 height 12
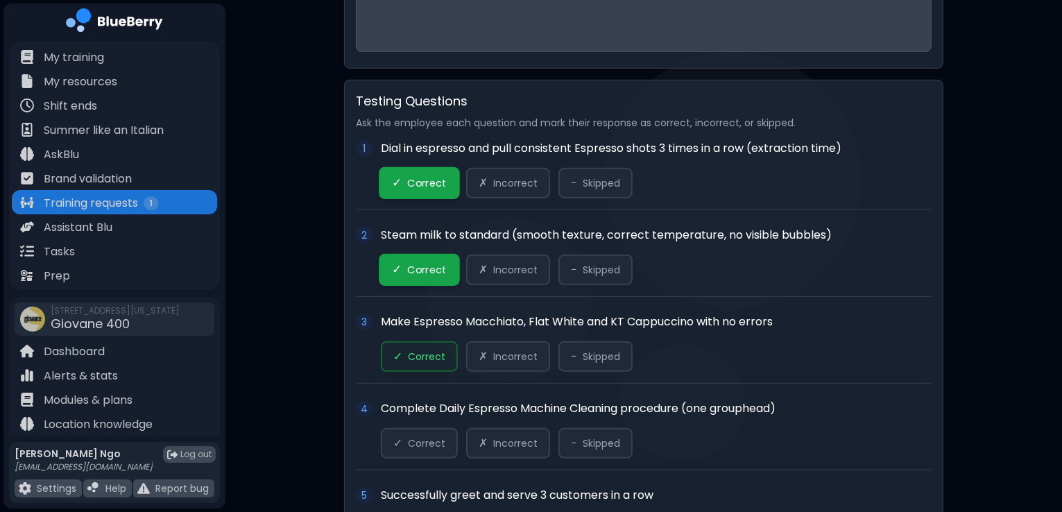
click at [413, 354] on span "Correct" at bounding box center [426, 356] width 37 height 12
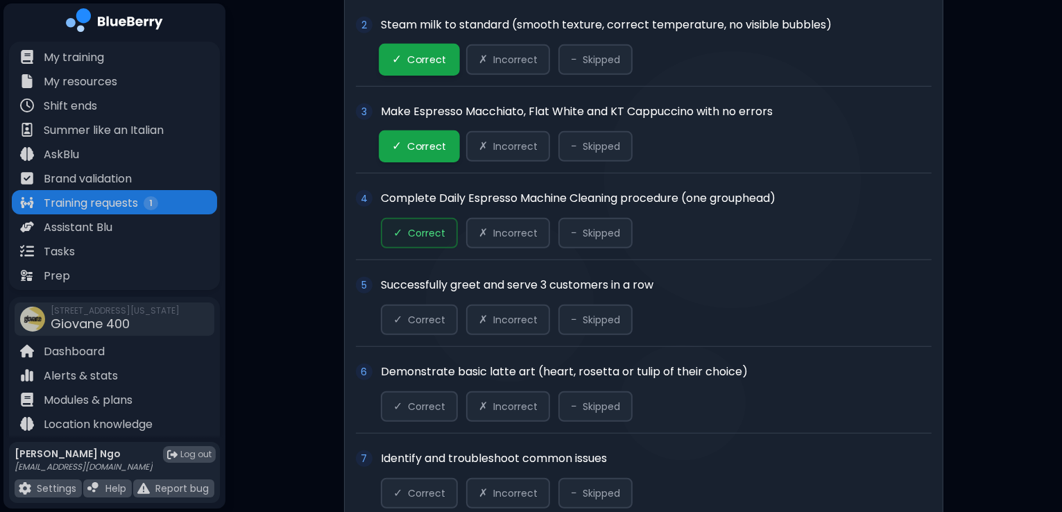
click at [429, 218] on button "✓ Correct" at bounding box center [419, 233] width 77 height 31
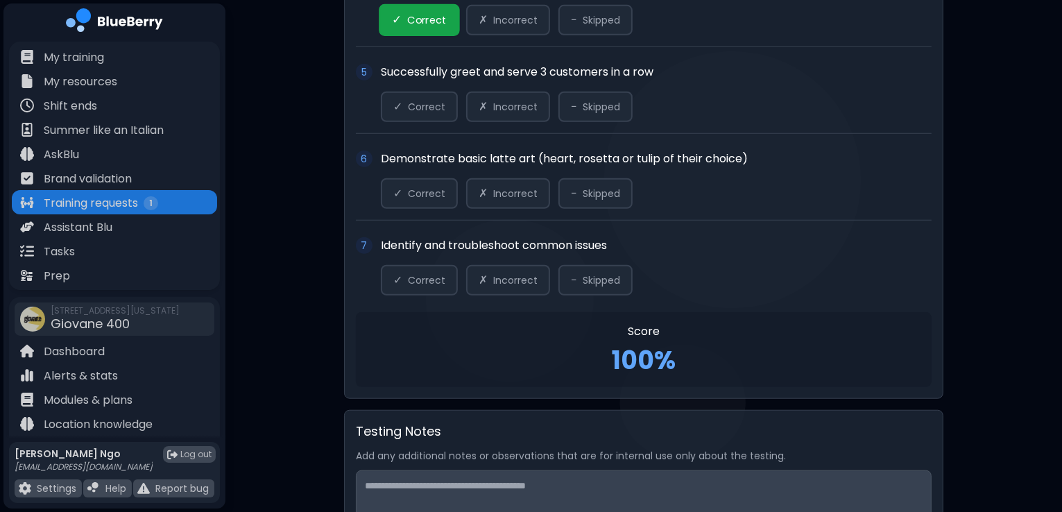
scroll to position [1129, 0]
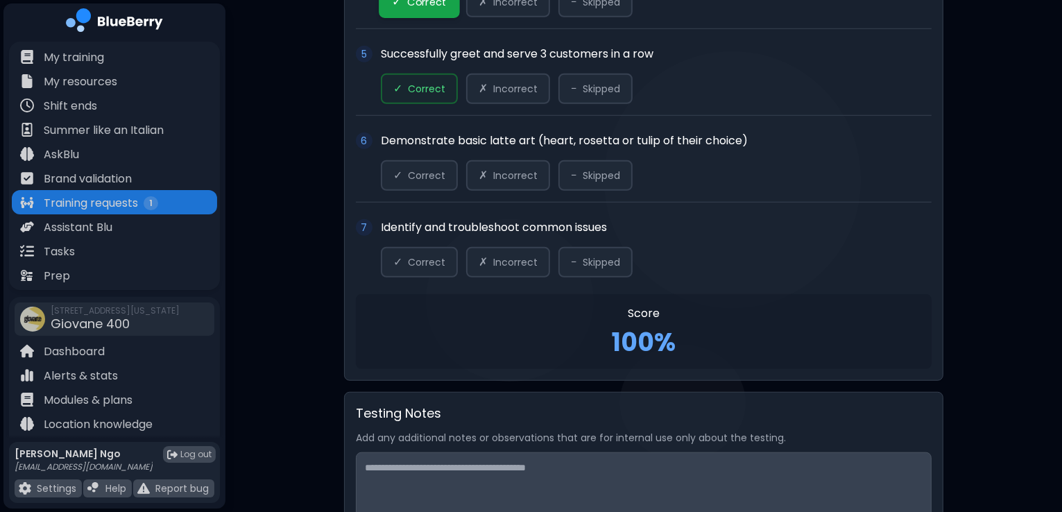
click at [431, 85] on span "Correct" at bounding box center [426, 89] width 37 height 12
click at [417, 175] on button "✓ Correct" at bounding box center [419, 175] width 77 height 31
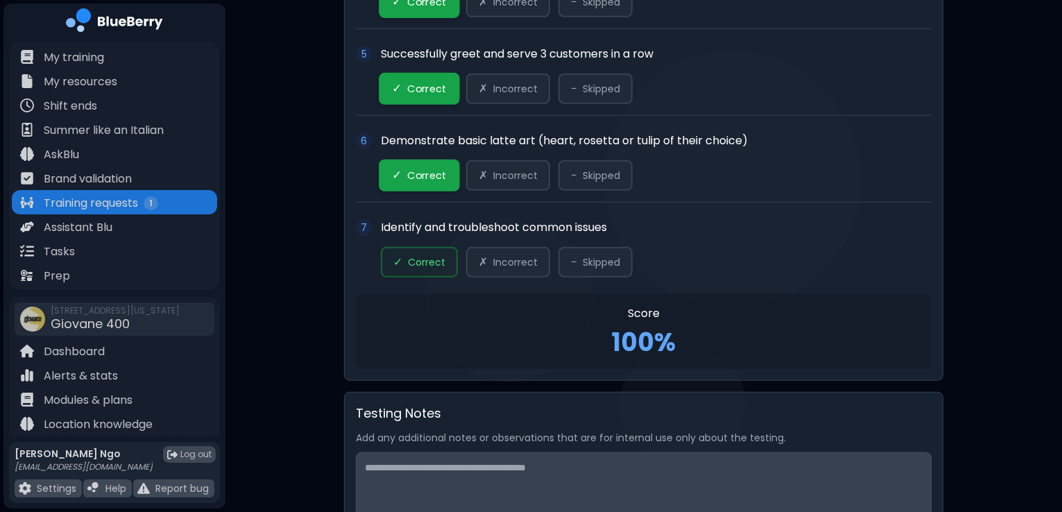
click at [419, 265] on button "✓ Correct" at bounding box center [419, 262] width 77 height 31
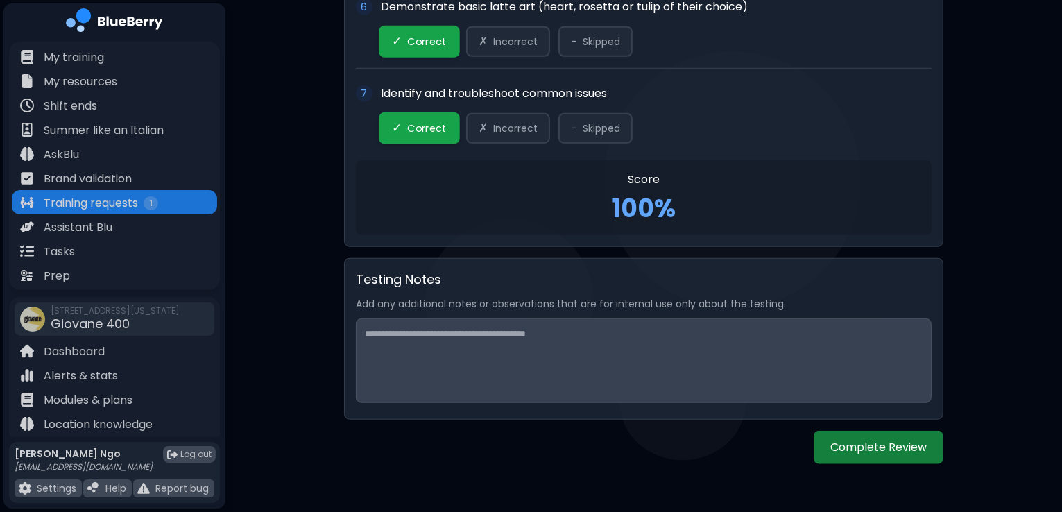
click at [897, 444] on button "Complete Review" at bounding box center [878, 447] width 130 height 33
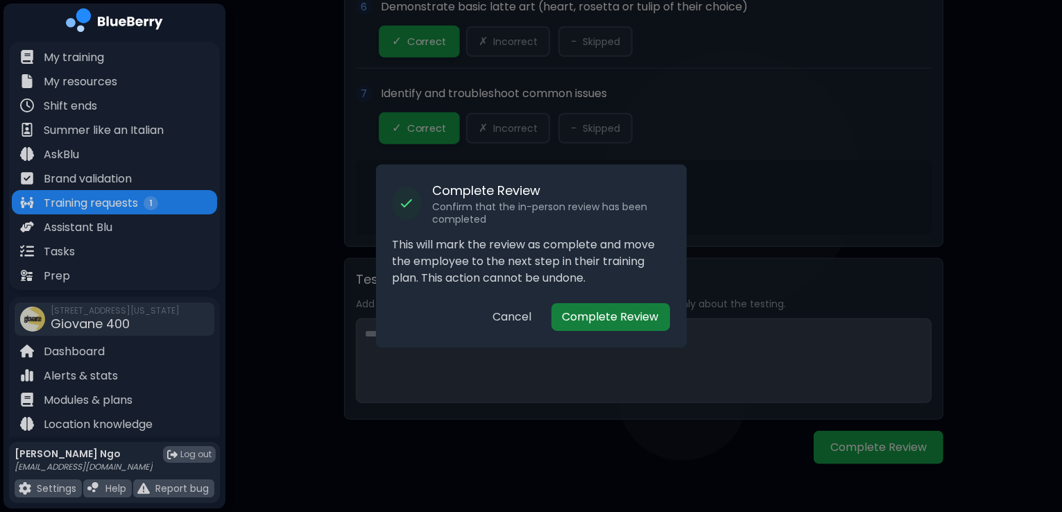
click at [645, 314] on button "Complete Review" at bounding box center [610, 317] width 119 height 28
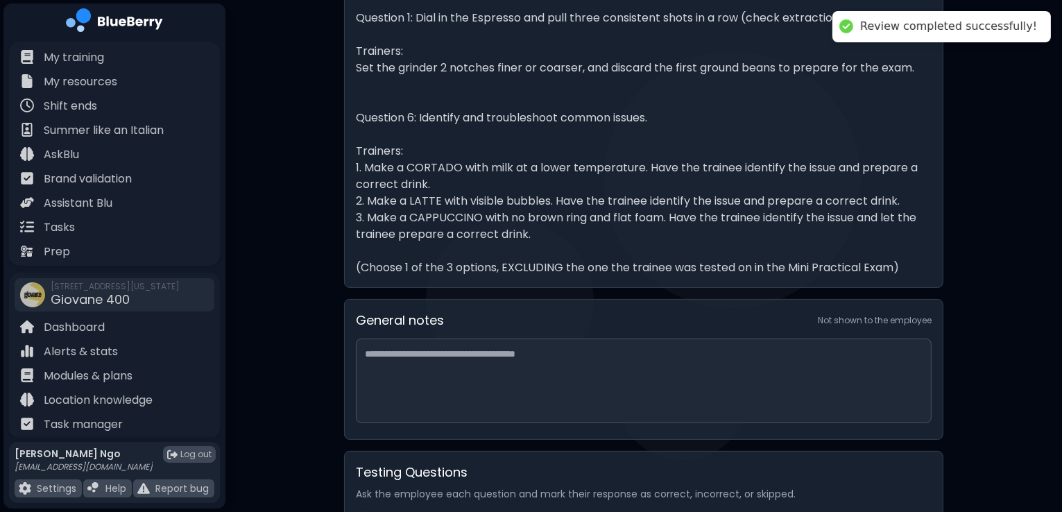
scroll to position [0, 0]
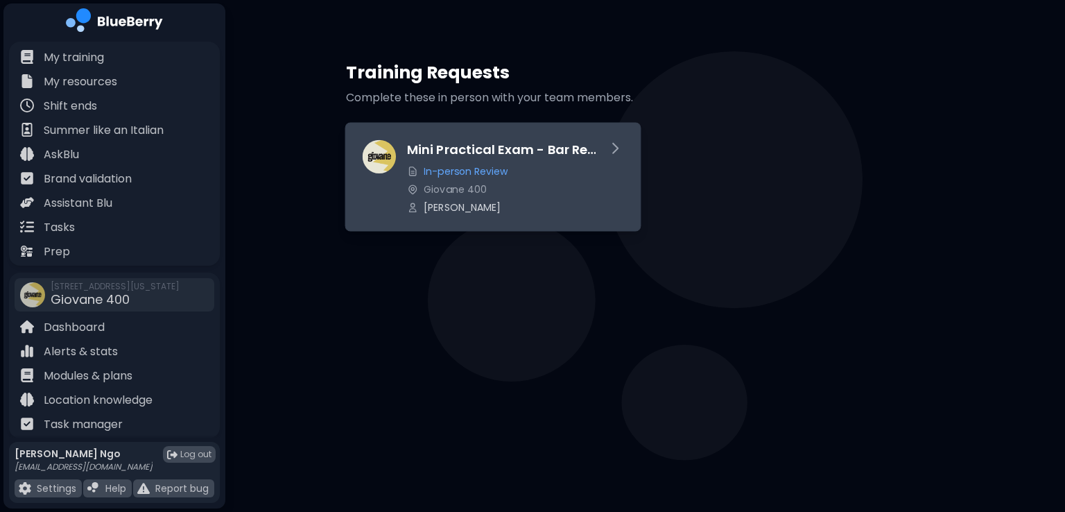
click at [571, 190] on div "Giovane 400" at bounding box center [501, 189] width 189 height 12
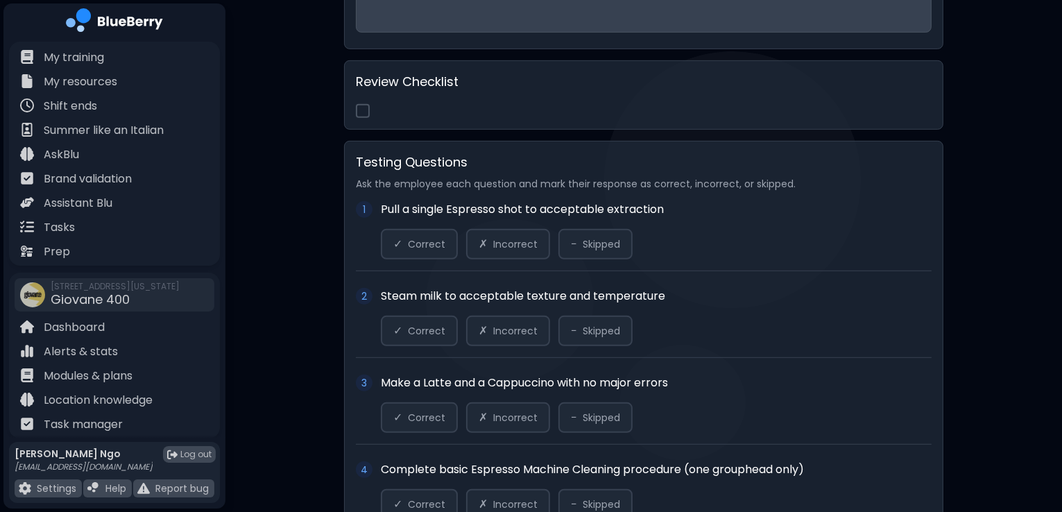
scroll to position [691, 0]
click at [403, 245] on button "✓ Correct" at bounding box center [419, 244] width 77 height 31
click at [414, 329] on span "Correct" at bounding box center [426, 331] width 37 height 12
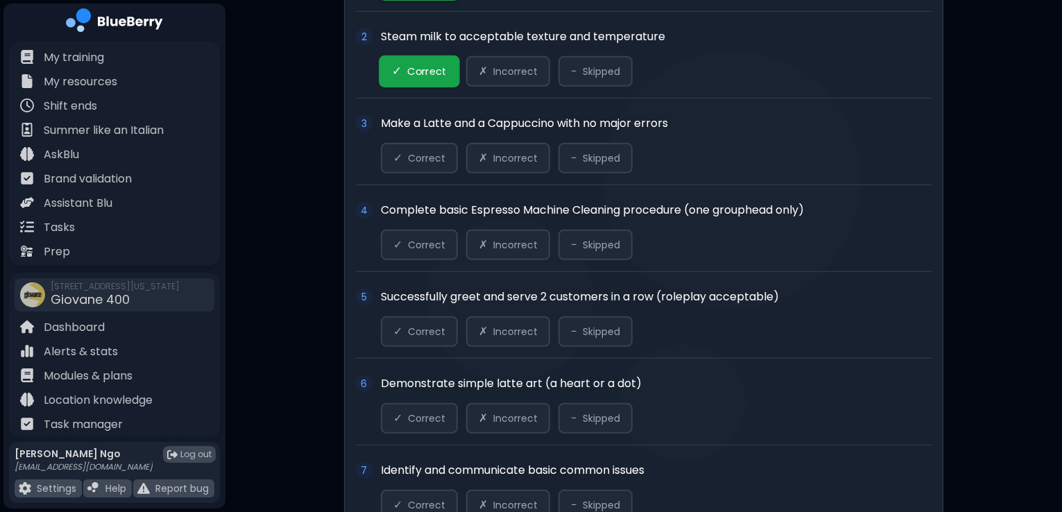
scroll to position [951, 0]
click at [413, 151] on span "Correct" at bounding box center [426, 157] width 37 height 12
click at [413, 238] on span "Correct" at bounding box center [426, 244] width 37 height 12
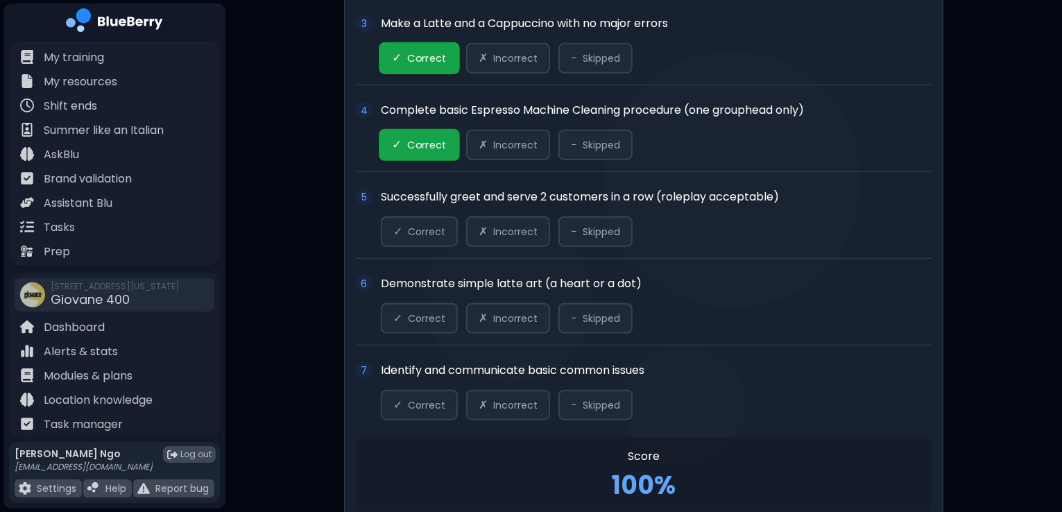
scroll to position [1071, 0]
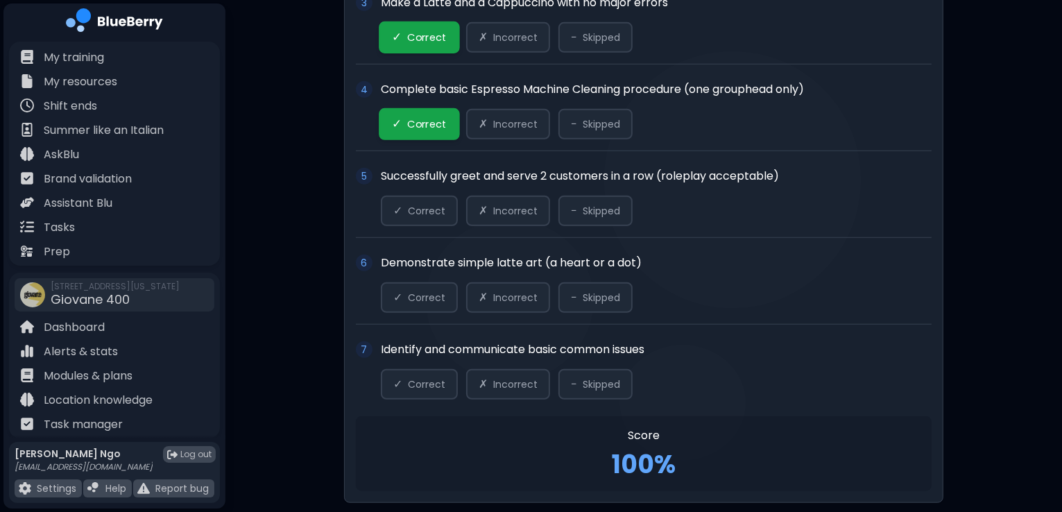
click at [415, 226] on div "5 Successfully greet and serve 2 customers in a row (roleplay acceptable) ✓ Cor…" at bounding box center [644, 203] width 576 height 70
click at [421, 214] on button "✓ Correct" at bounding box center [419, 211] width 77 height 31
click at [418, 295] on span "Correct" at bounding box center [426, 297] width 37 height 12
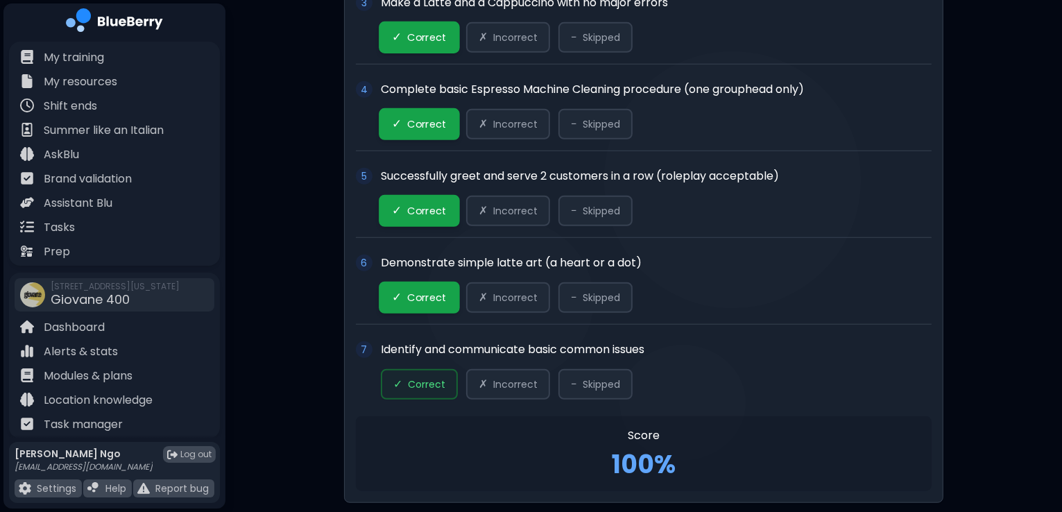
click at [412, 378] on span "Correct" at bounding box center [426, 384] width 37 height 12
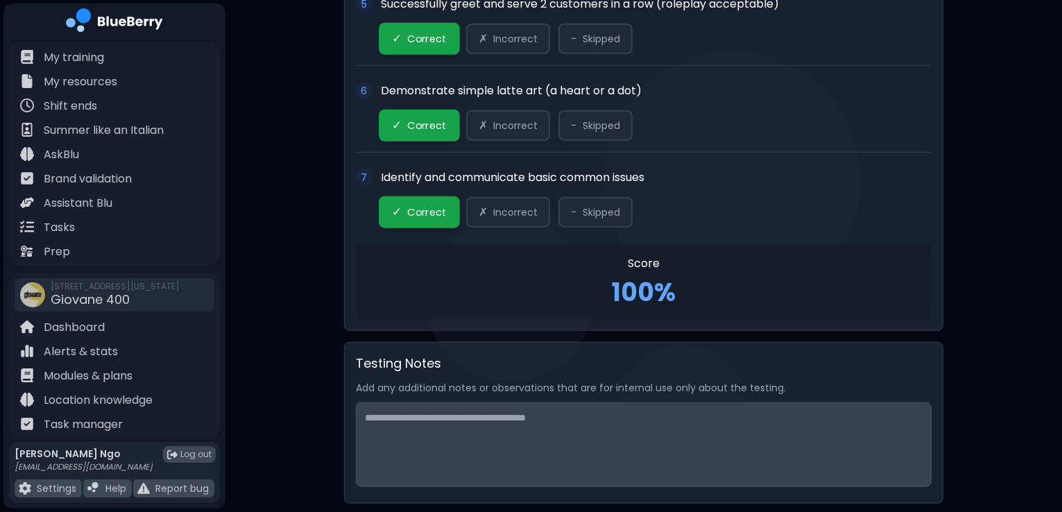
scroll to position [1327, 0]
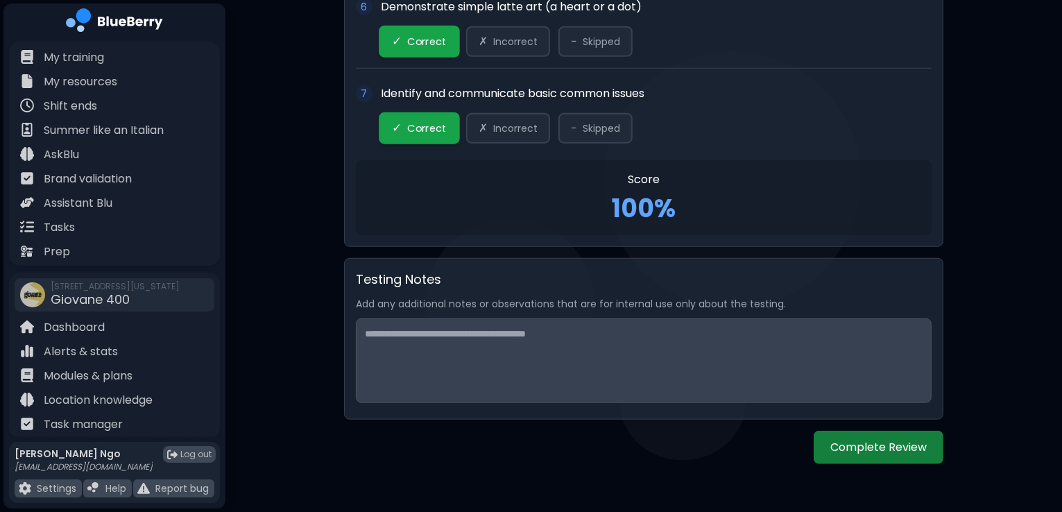
click at [854, 447] on button "Complete Review" at bounding box center [878, 447] width 130 height 33
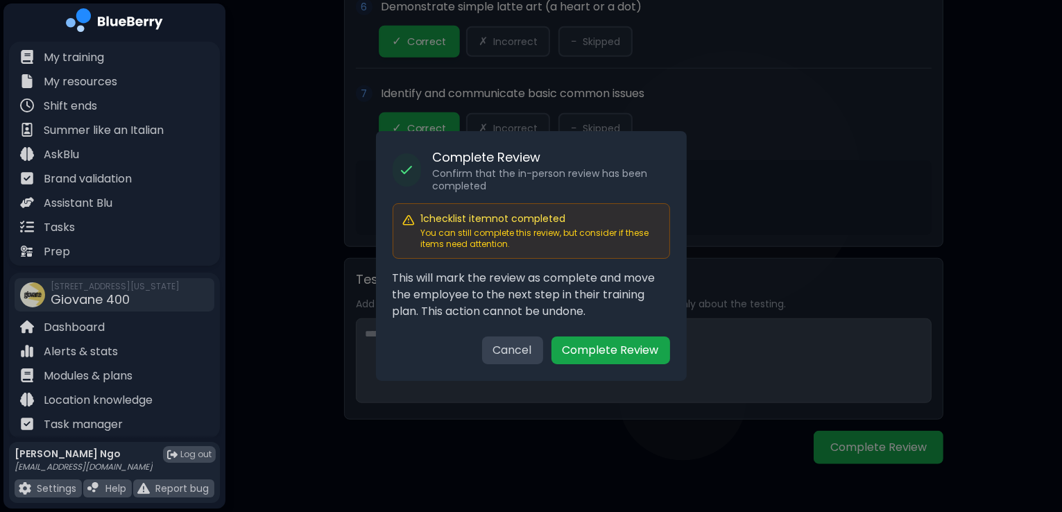
click at [516, 355] on button "Cancel" at bounding box center [512, 350] width 61 height 28
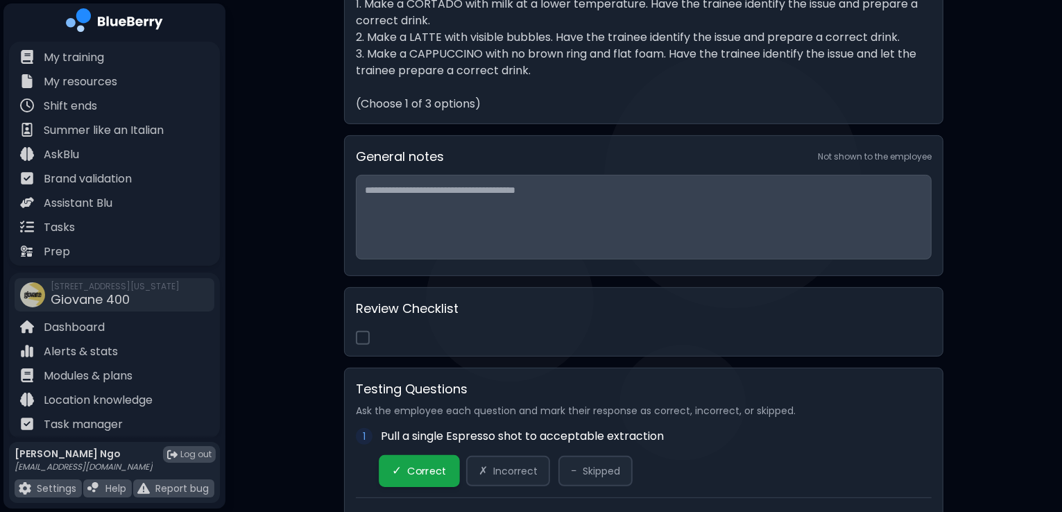
scroll to position [465, 0]
click at [361, 331] on button at bounding box center [363, 337] width 14 height 14
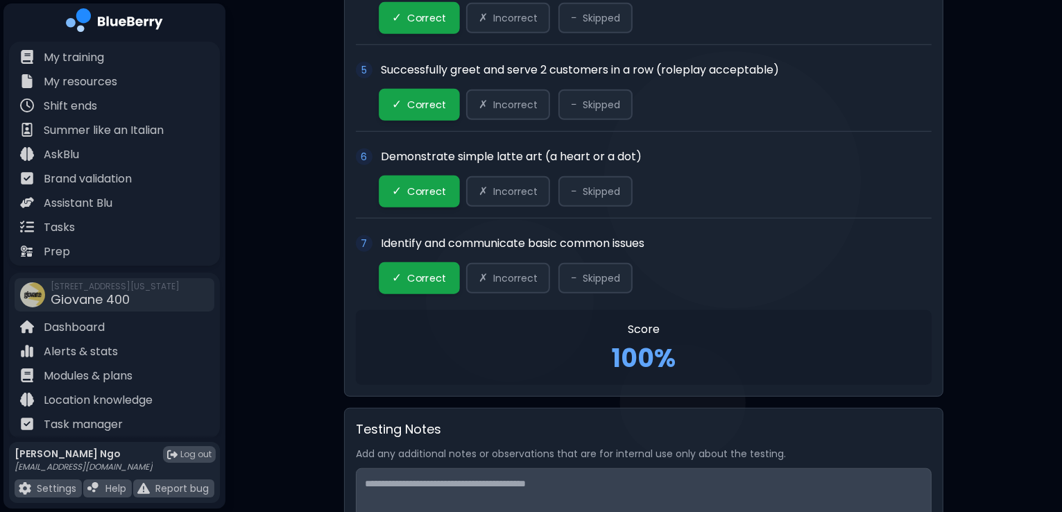
scroll to position [1327, 0]
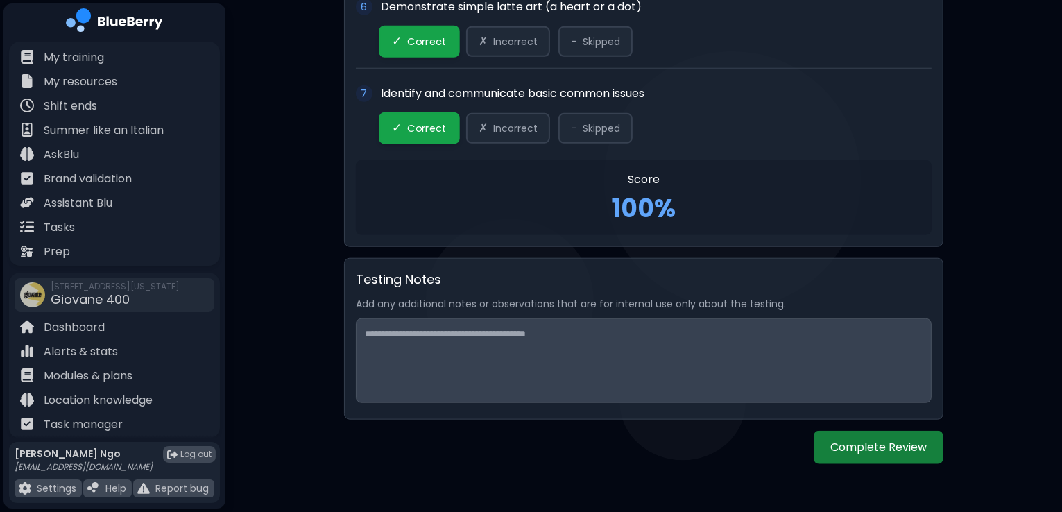
click at [906, 444] on button "Complete Review" at bounding box center [878, 447] width 130 height 33
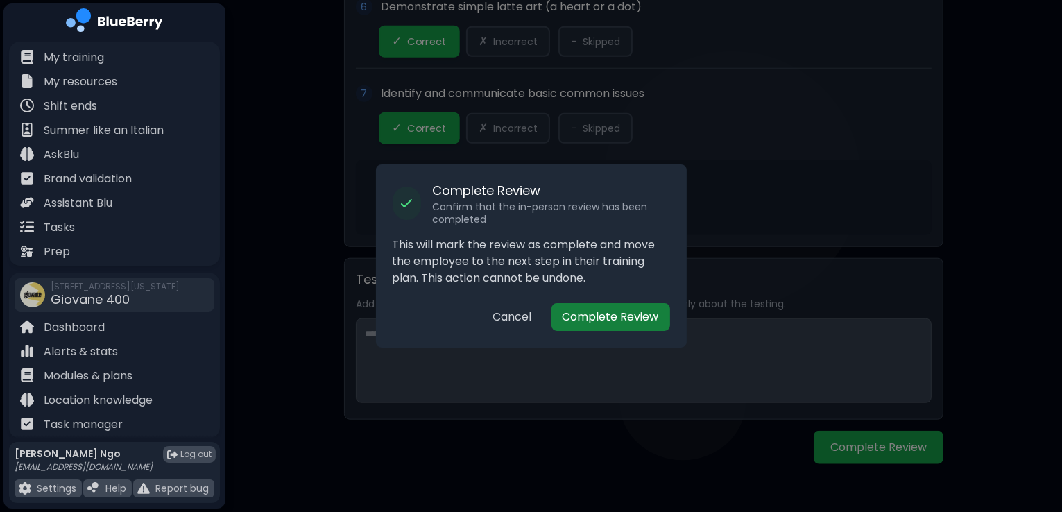
click at [644, 311] on button "Complete Review" at bounding box center [610, 317] width 119 height 28
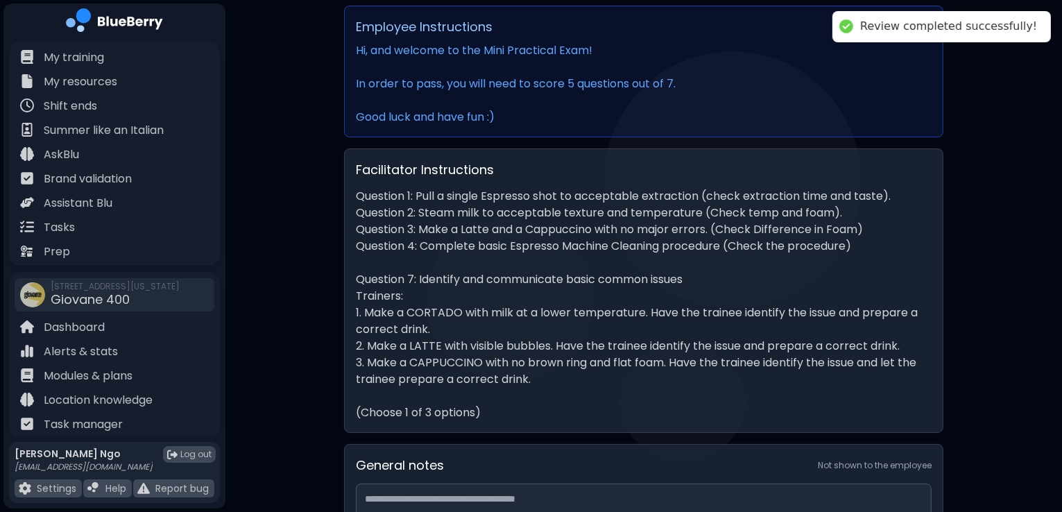
scroll to position [0, 0]
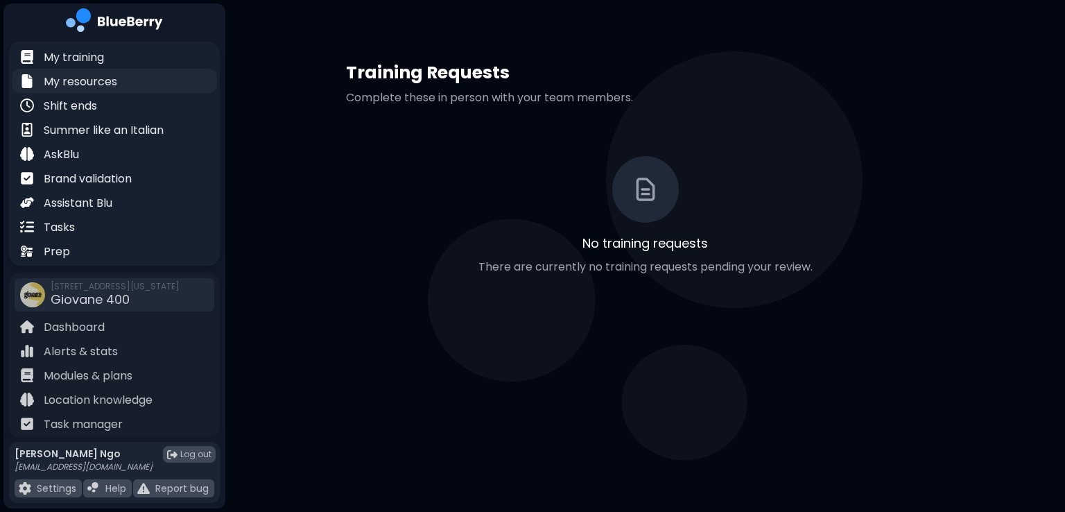
click at [115, 81] on p "My resources" at bounding box center [81, 82] width 74 height 17
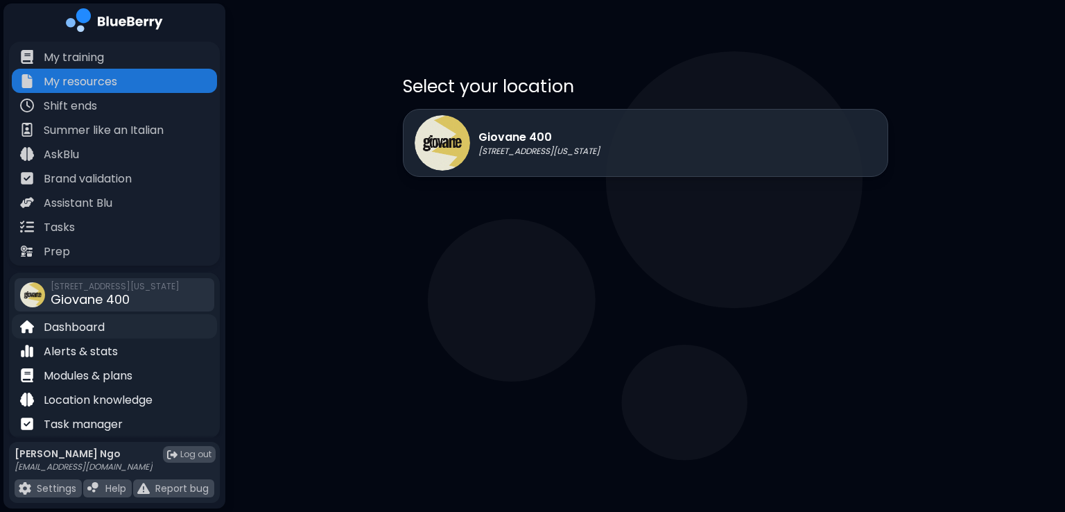
click at [83, 324] on p "Dashboard" at bounding box center [74, 327] width 61 height 17
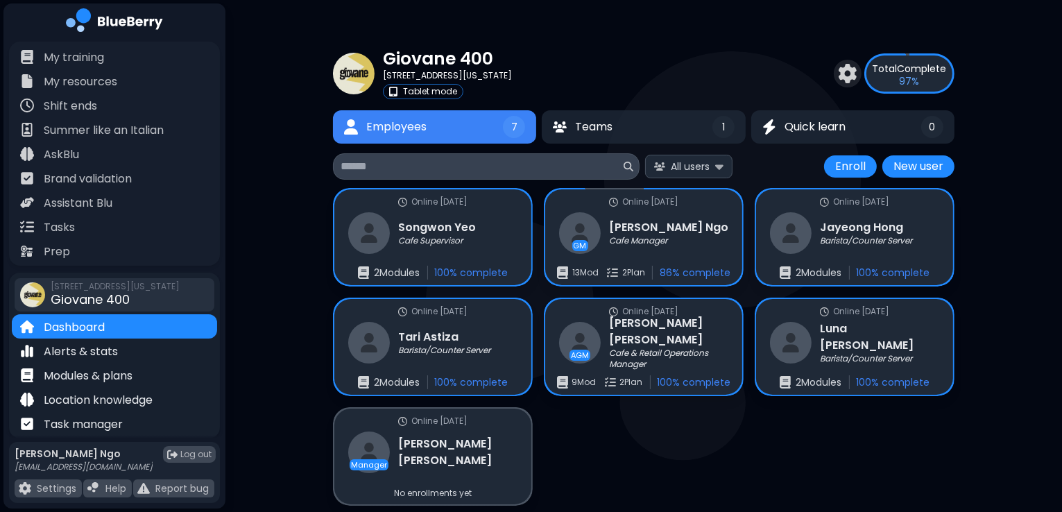
scroll to position [26, 0]
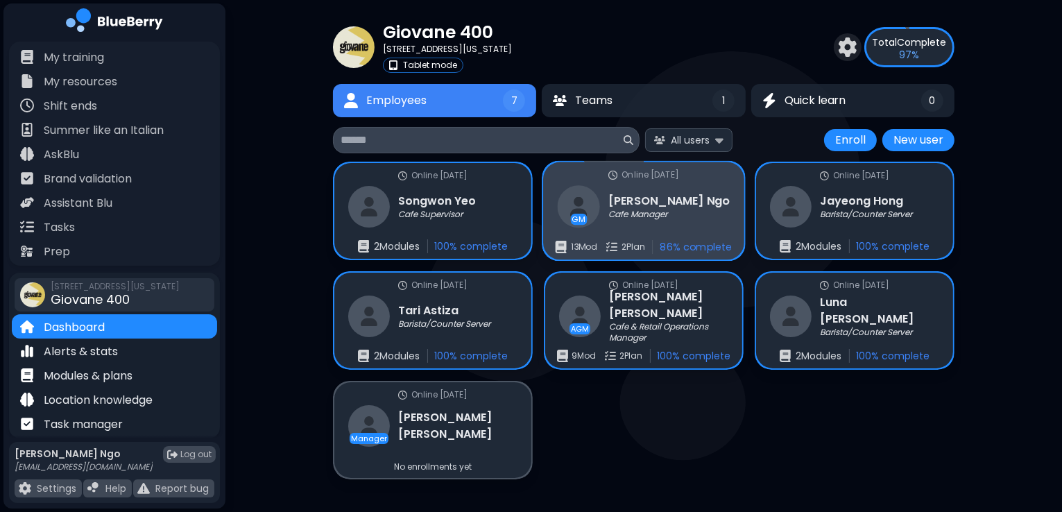
click at [667, 244] on p "86 % complete" at bounding box center [695, 247] width 72 height 12
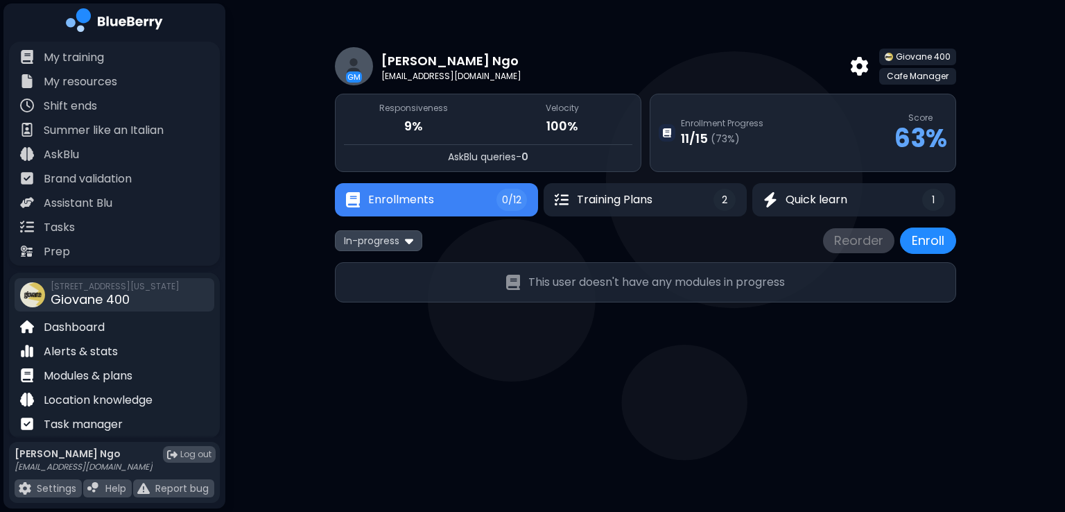
click at [707, 144] on p "11 / 15" at bounding box center [694, 138] width 27 height 19
click at [654, 210] on button "Training Plans 2" at bounding box center [645, 199] width 200 height 33
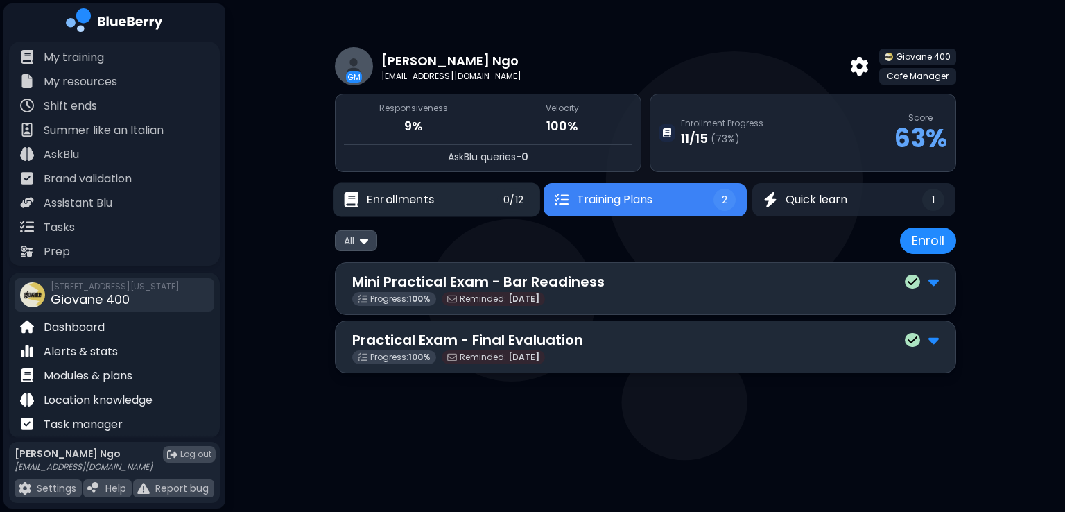
click at [489, 207] on button "Enrollments 0/12" at bounding box center [436, 200] width 207 height 34
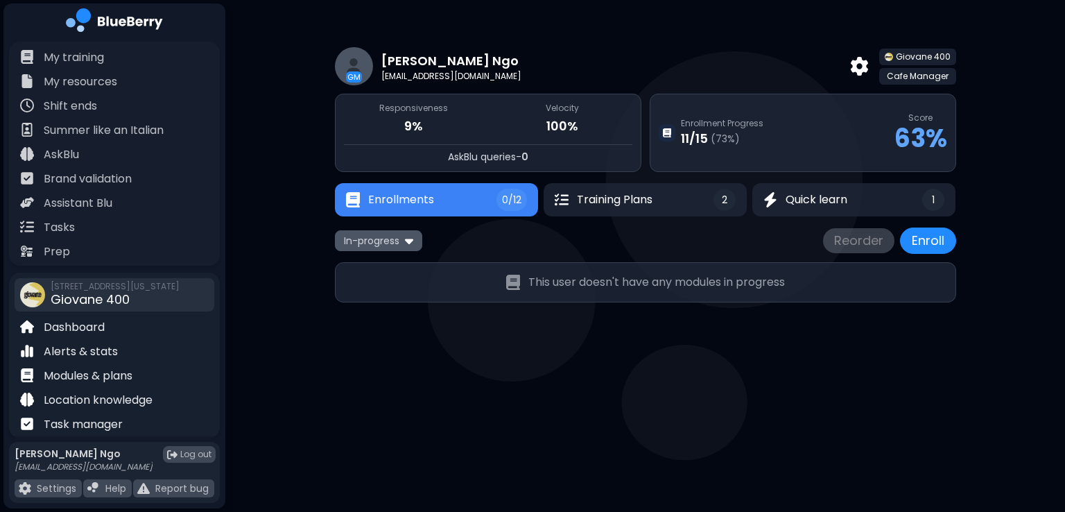
click at [381, 237] on span "In-progress" at bounding box center [371, 240] width 55 height 12
click at [363, 273] on button "All" at bounding box center [379, 267] width 80 height 21
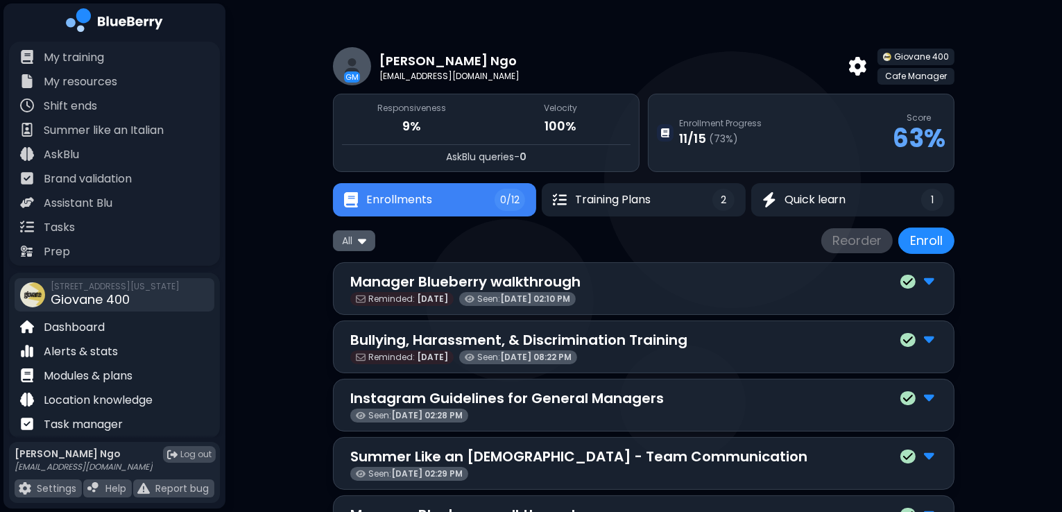
click at [355, 241] on div "All" at bounding box center [354, 240] width 42 height 20
click at [364, 316] on button "Completed" at bounding box center [355, 308] width 80 height 21
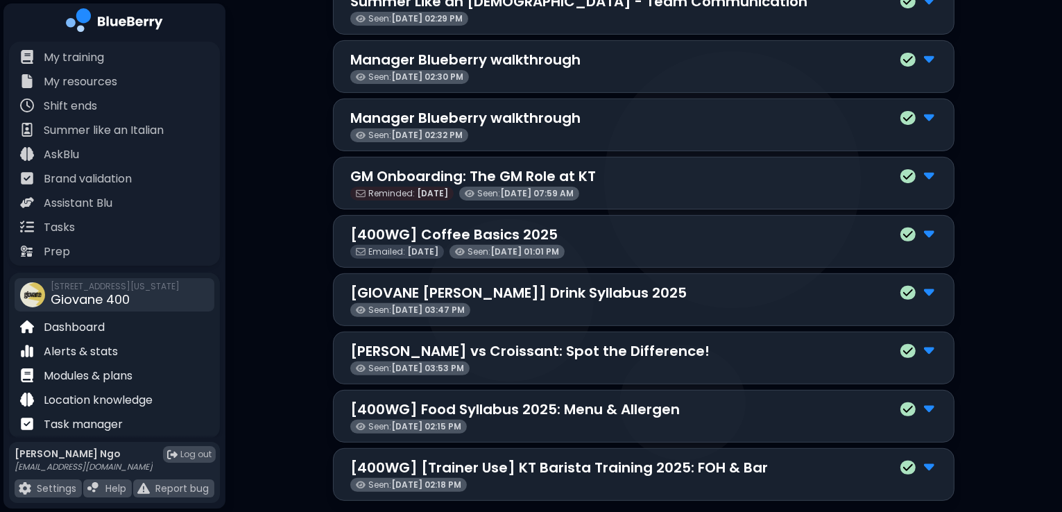
scroll to position [478, 0]
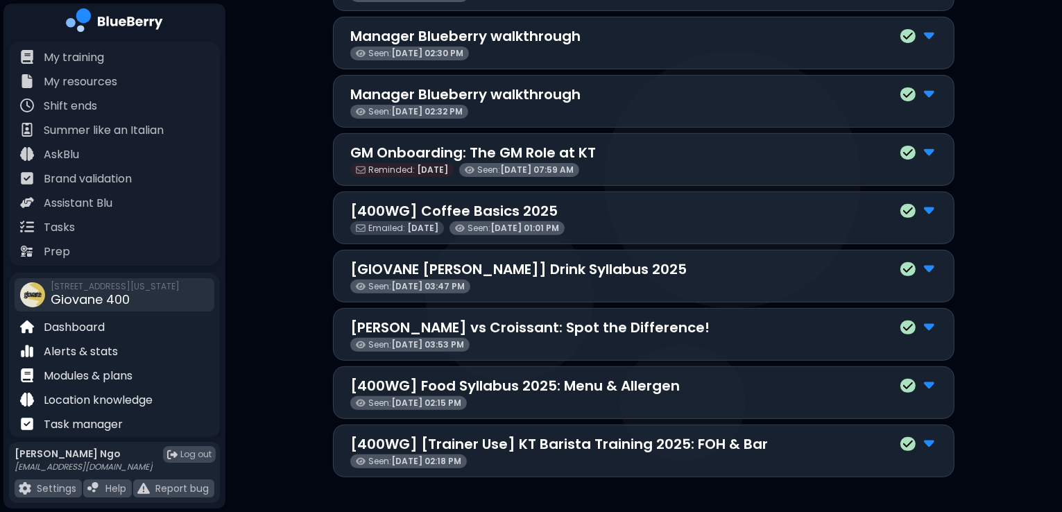
click at [519, 376] on p "[400WG] Food Syllabus 2025: Menu & Allergen" at bounding box center [514, 385] width 329 height 21
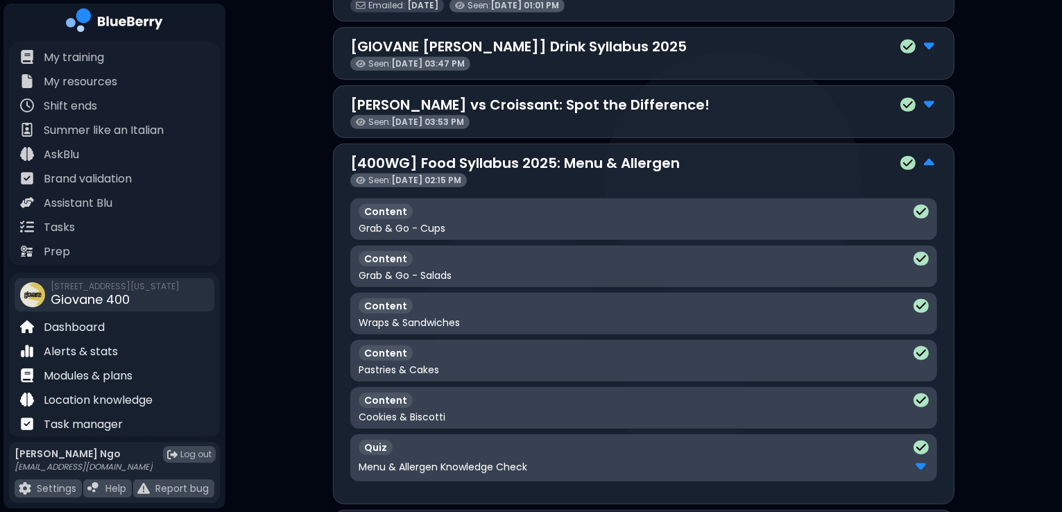
scroll to position [700, 0]
click at [485, 224] on div "Grab & Go - Cups" at bounding box center [644, 229] width 570 height 12
click at [394, 225] on p "Grab & Go - Cups" at bounding box center [402, 229] width 87 height 12
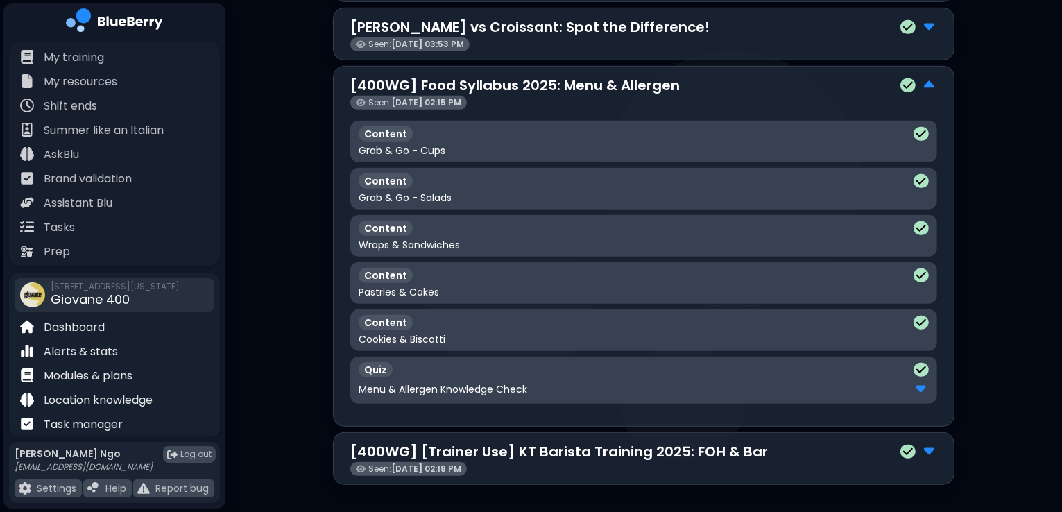
scroll to position [787, 0]
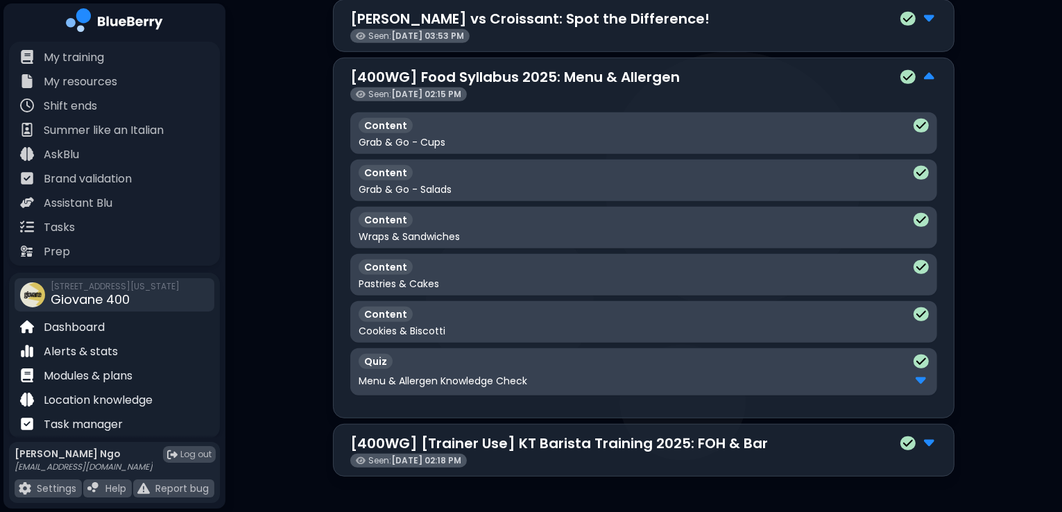
click at [551, 76] on p "[400WG] Food Syllabus 2025: Menu & Allergen" at bounding box center [514, 77] width 329 height 21
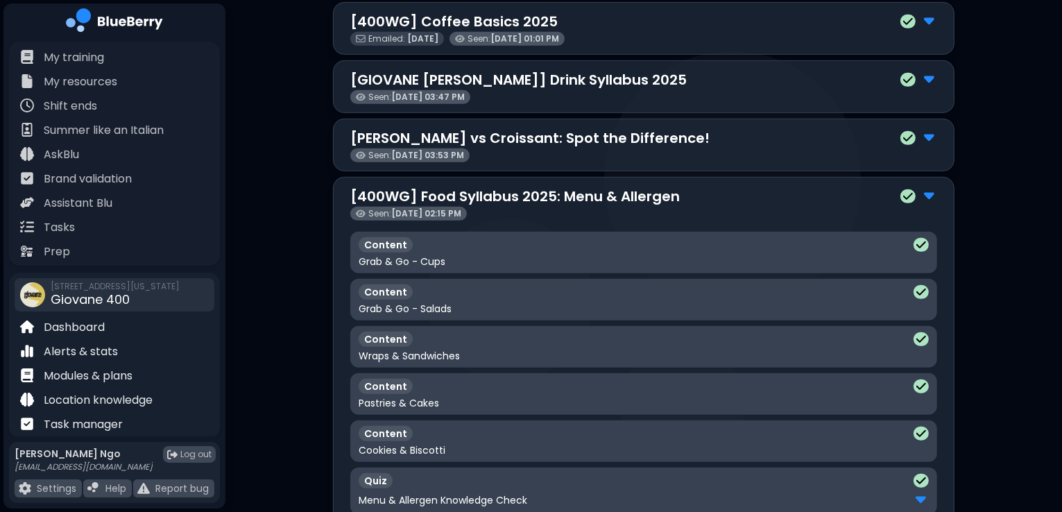
click at [551, 76] on div "Manager Blueberry walkthrough Reminded: [DATE] Seen: [DATE] 02:10 PM Bullying, …" at bounding box center [643, 94] width 621 height 1000
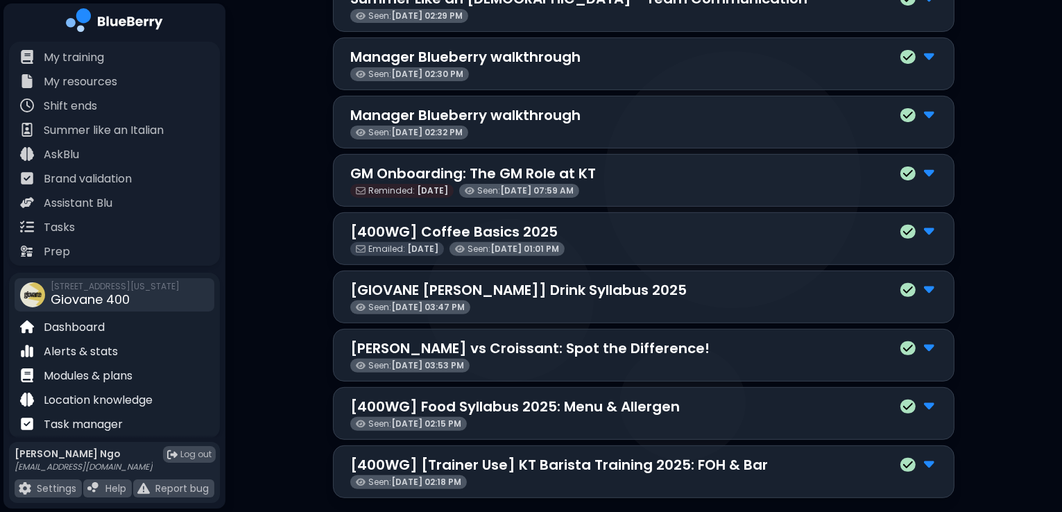
scroll to position [473, 0]
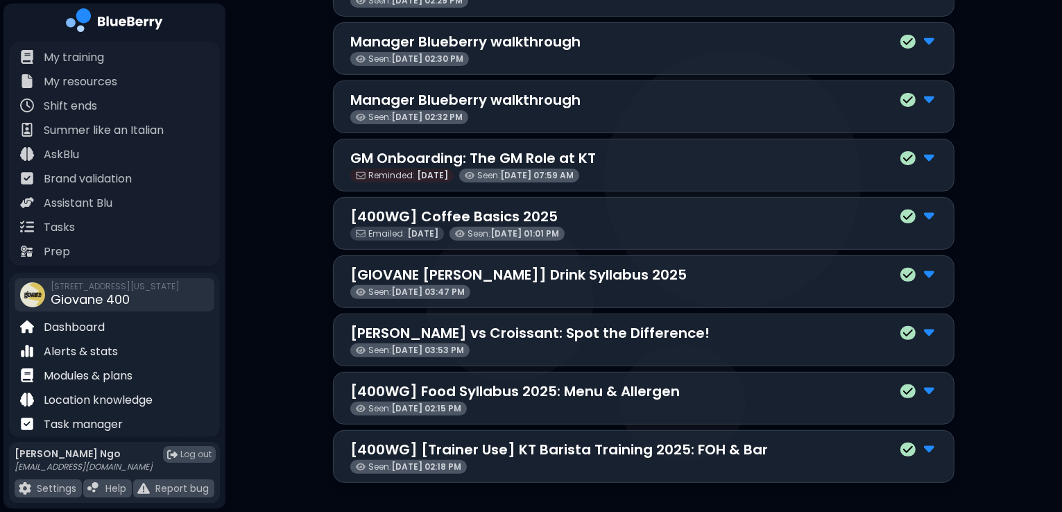
click at [307, 322] on div "GM [PERSON_NAME] [EMAIL_ADDRESS][DOMAIN_NAME] Giovane 400 Cafe Manager Responsi…" at bounding box center [643, 24] width 836 height 994
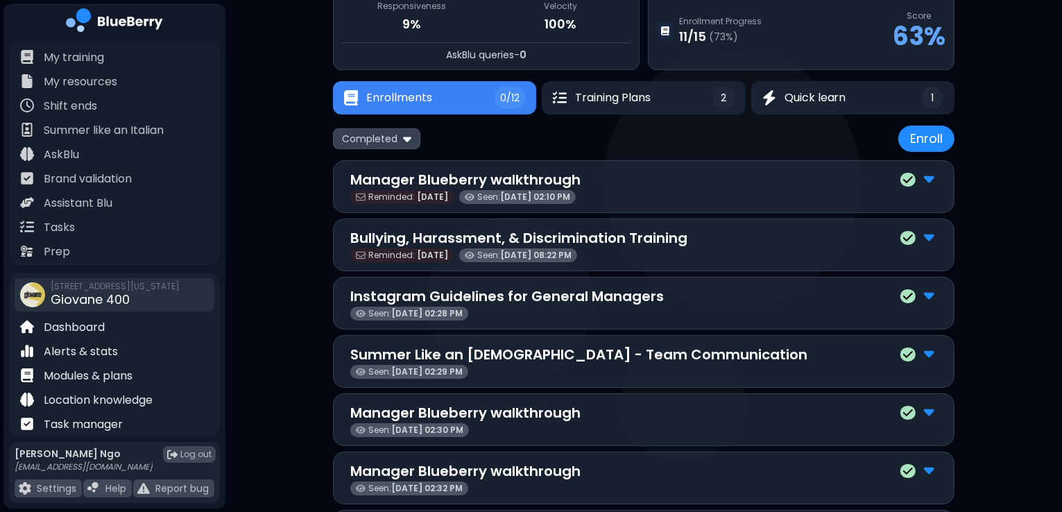
scroll to position [0, 0]
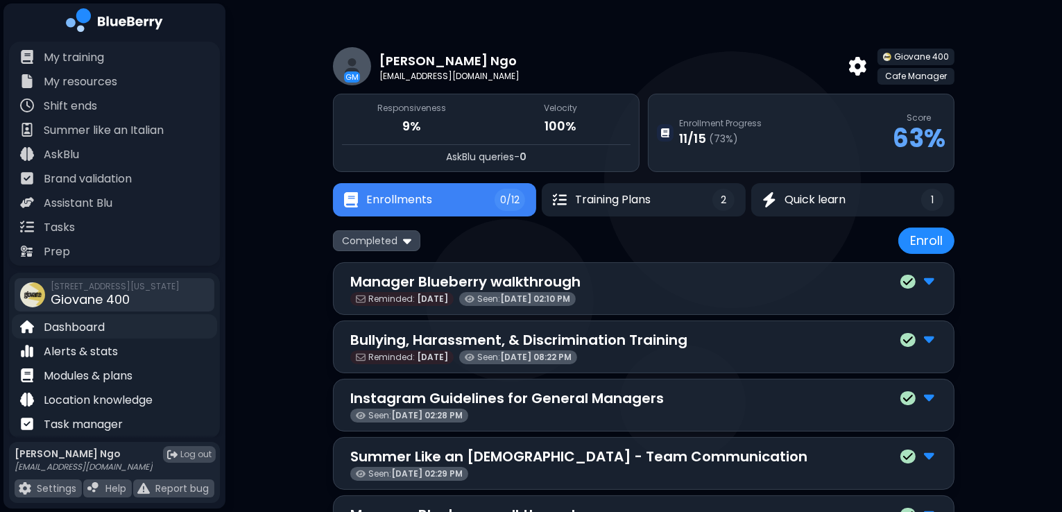
click at [90, 324] on p "Dashboard" at bounding box center [74, 327] width 61 height 17
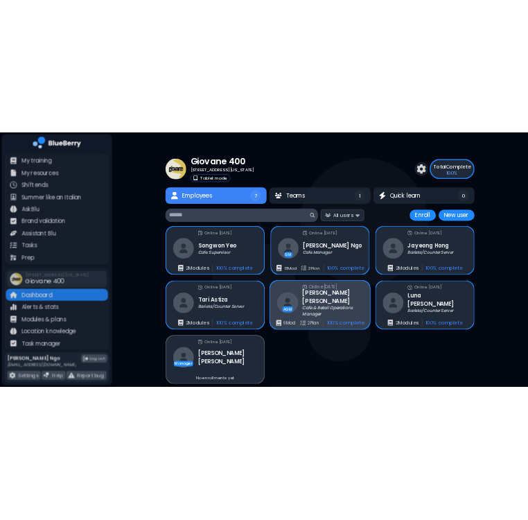
scroll to position [26, 0]
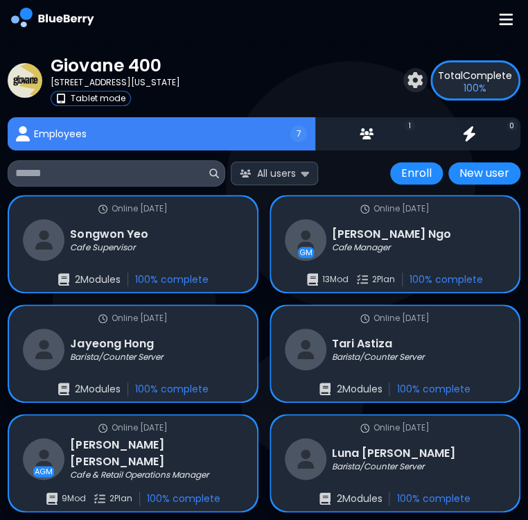
click at [175, 103] on link "Tablet mode" at bounding box center [115, 98] width 129 height 15
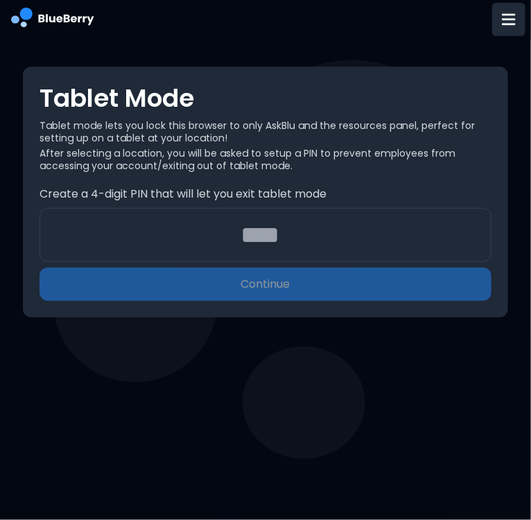
click at [512, 19] on img at bounding box center [509, 20] width 14 height 16
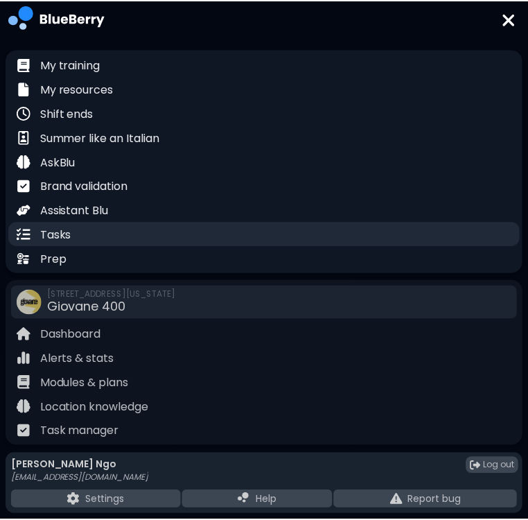
scroll to position [19, 0]
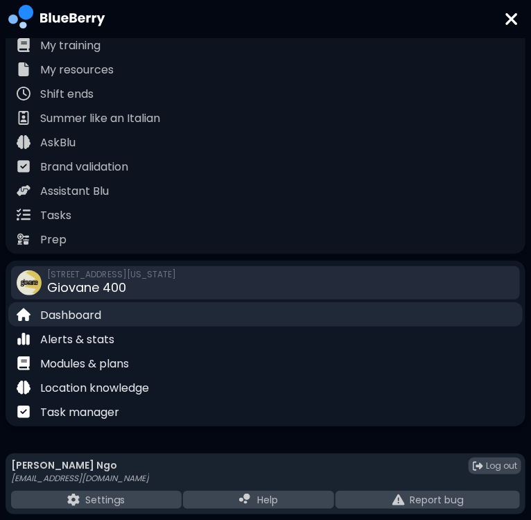
click at [150, 307] on div "Dashboard" at bounding box center [265, 314] width 515 height 24
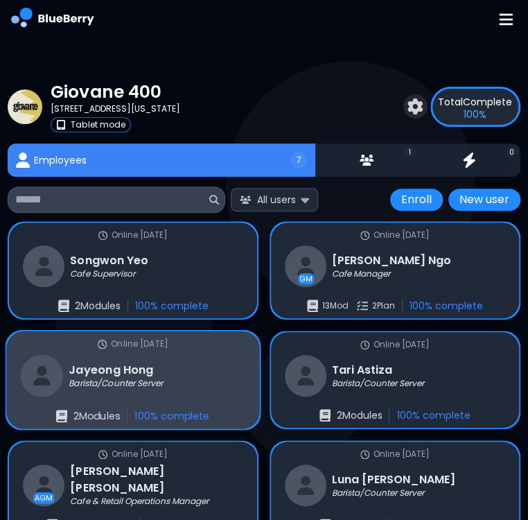
scroll to position [150, 0]
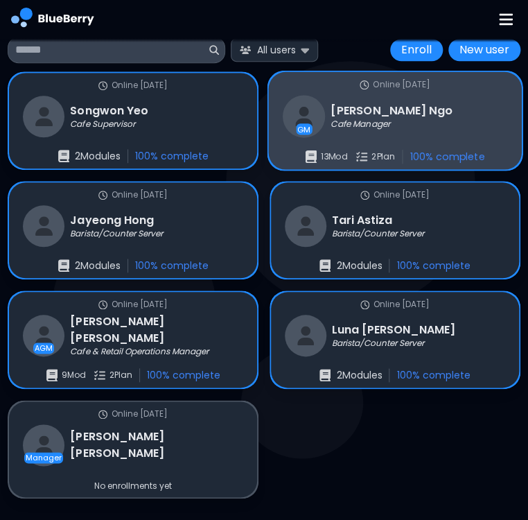
click at [343, 154] on p "13 Mod" at bounding box center [334, 156] width 27 height 11
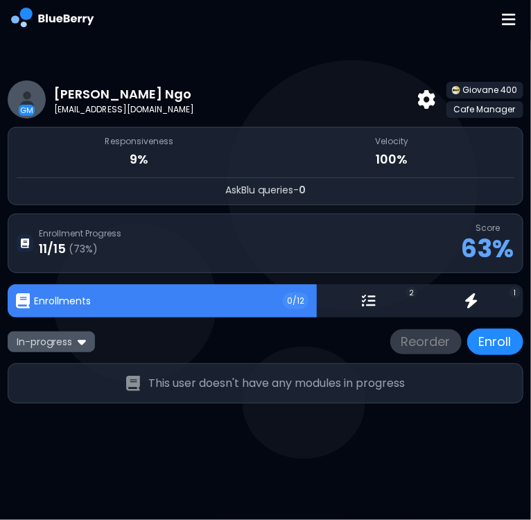
click at [80, 337] on img at bounding box center [82, 341] width 8 height 13
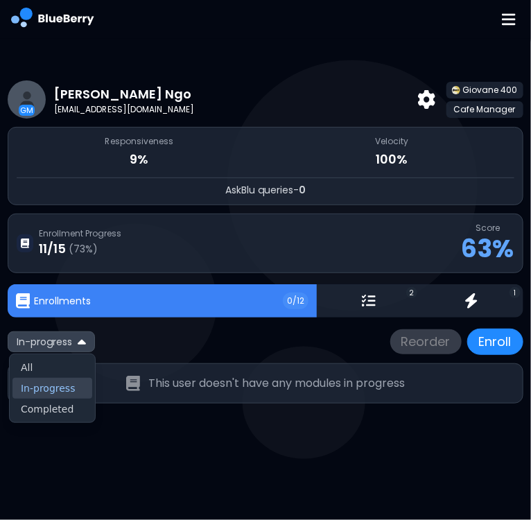
click at [61, 245] on p "11 / 15" at bounding box center [52, 248] width 27 height 19
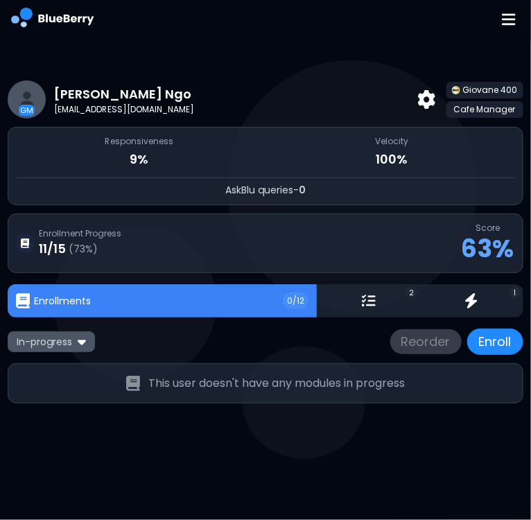
click at [72, 343] on span "In-progress" at bounding box center [44, 342] width 55 height 12
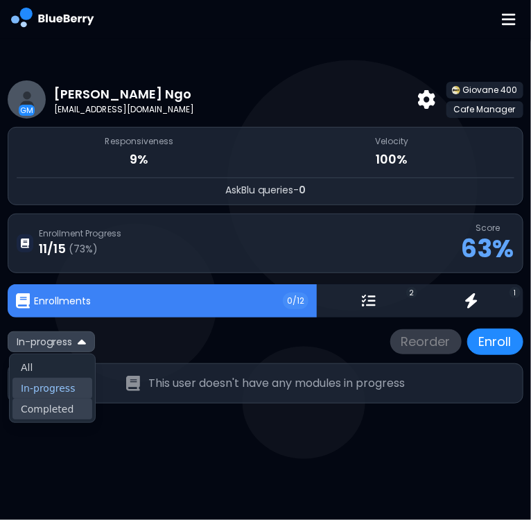
click at [60, 411] on button "Completed" at bounding box center [52, 409] width 80 height 21
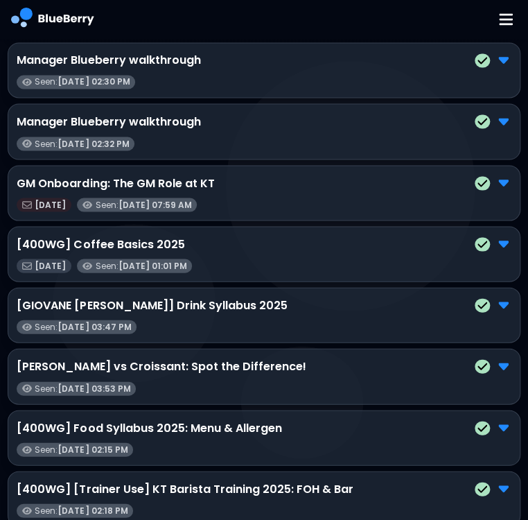
scroll to position [595, 0]
